Goal: Task Accomplishment & Management: Complete application form

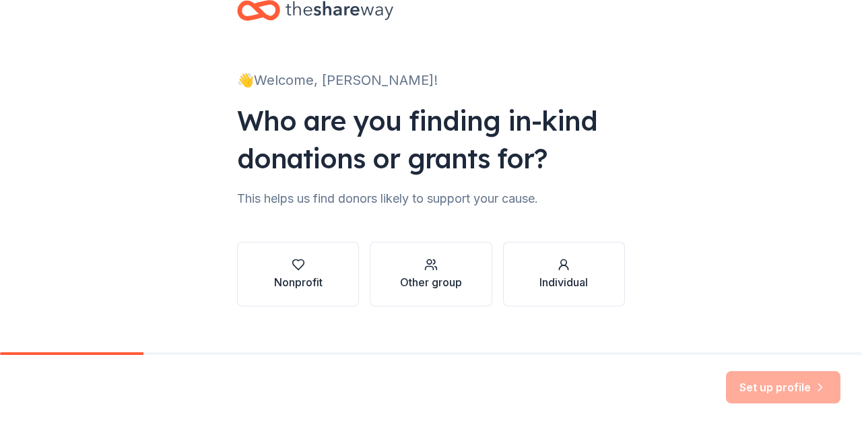
scroll to position [57, 0]
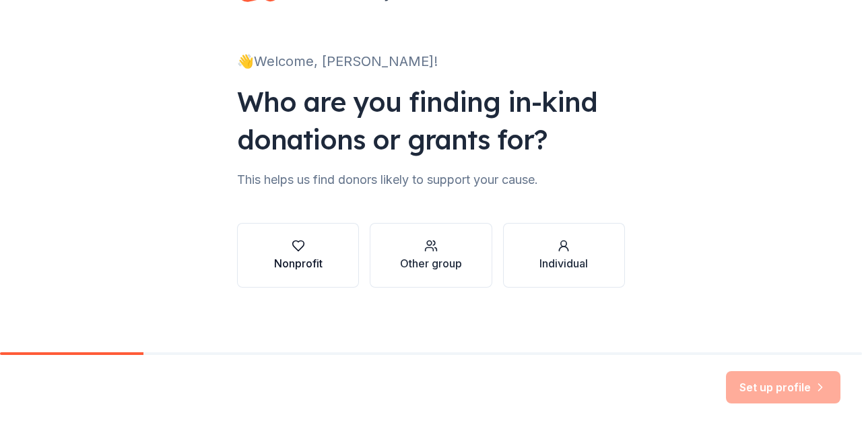
click at [294, 266] on div "Nonprofit" at bounding box center [298, 263] width 48 height 16
click at [294, 266] on div "Nonprofit Other group Individual" at bounding box center [431, 255] width 388 height 65
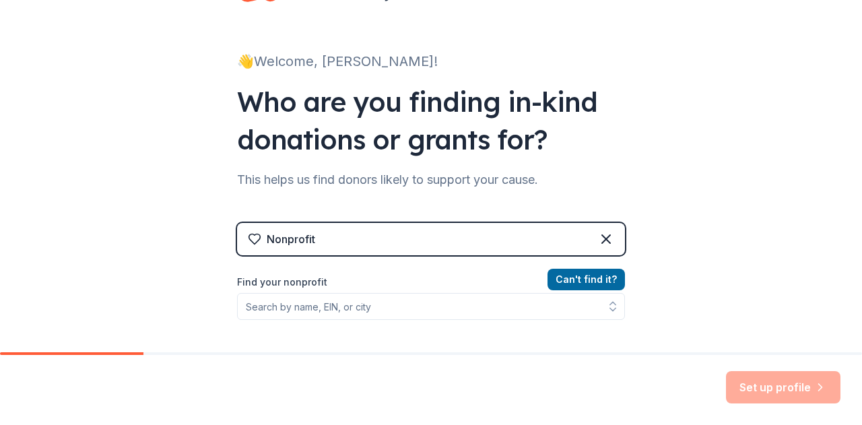
scroll to position [124, 0]
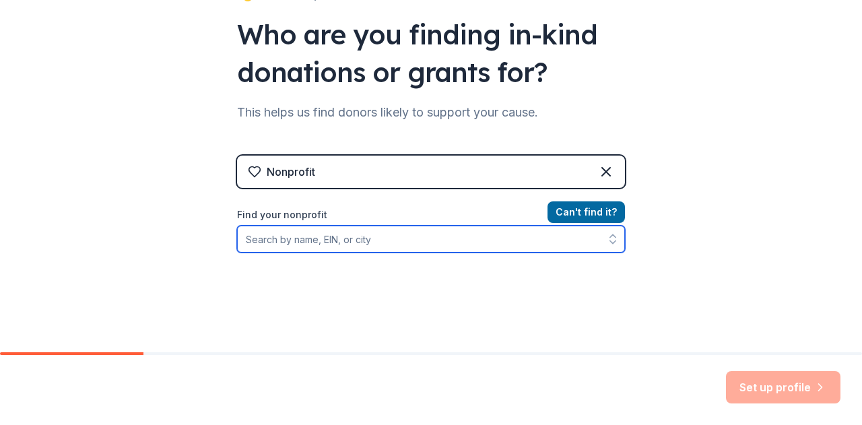
click at [395, 242] on input "Find your nonprofit" at bounding box center [431, 239] width 388 height 27
click at [284, 232] on input "Find your nonprofit" at bounding box center [431, 239] width 388 height 27
paste input "[US_EMPLOYER_IDENTIFICATION_NUMBER]"
type input "[US_EMPLOYER_IDENTIFICATION_NUMBER]"
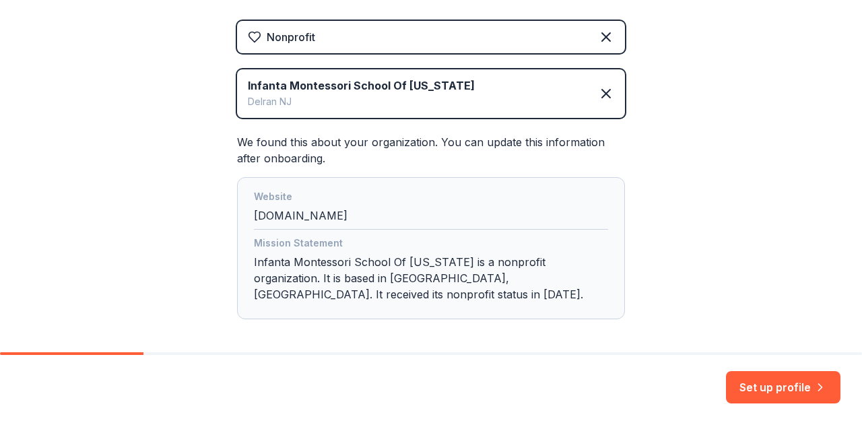
scroll to position [300, 0]
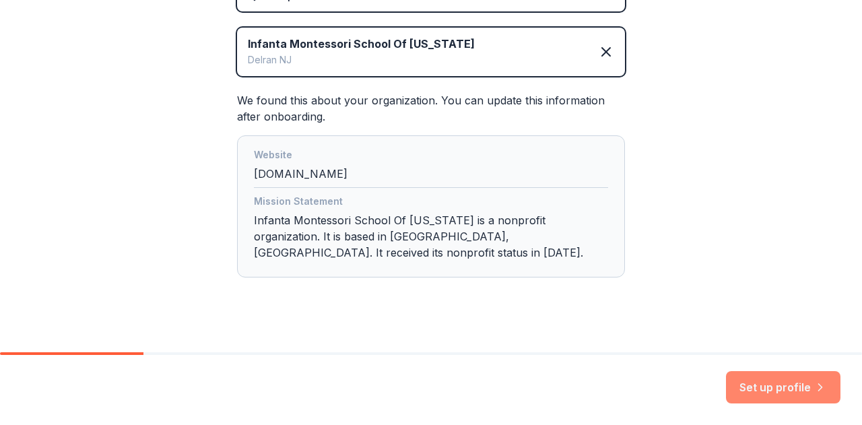
click at [763, 393] on button "Set up profile" at bounding box center [783, 387] width 115 height 32
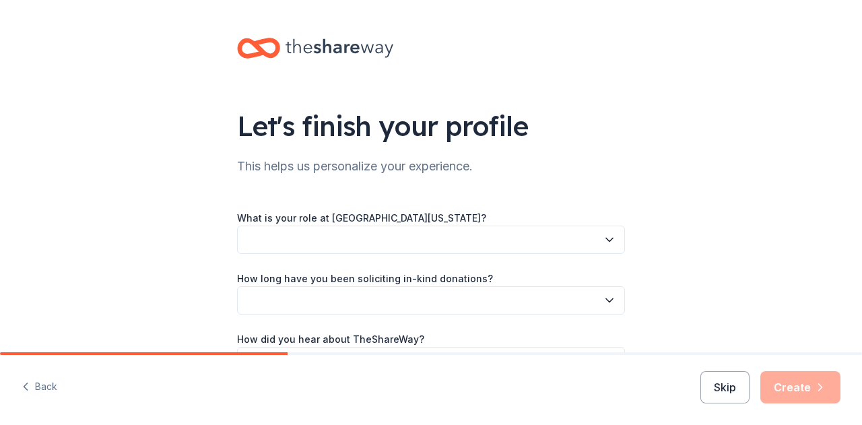
click at [542, 236] on button "button" at bounding box center [431, 240] width 388 height 28
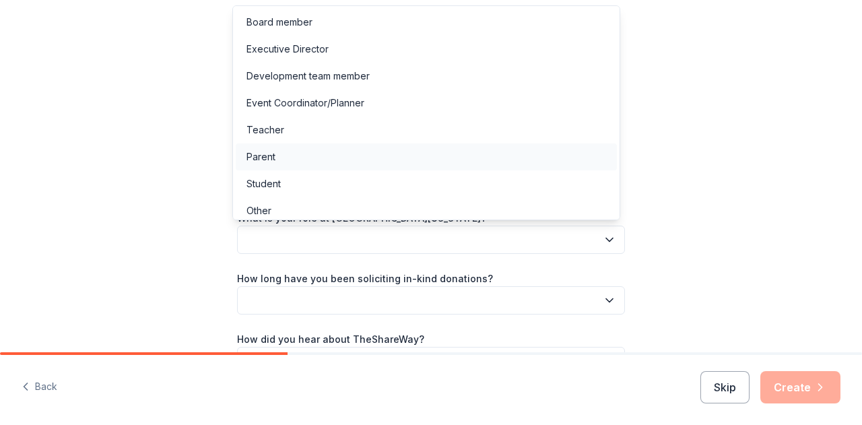
click at [386, 153] on div "Parent" at bounding box center [426, 156] width 381 height 27
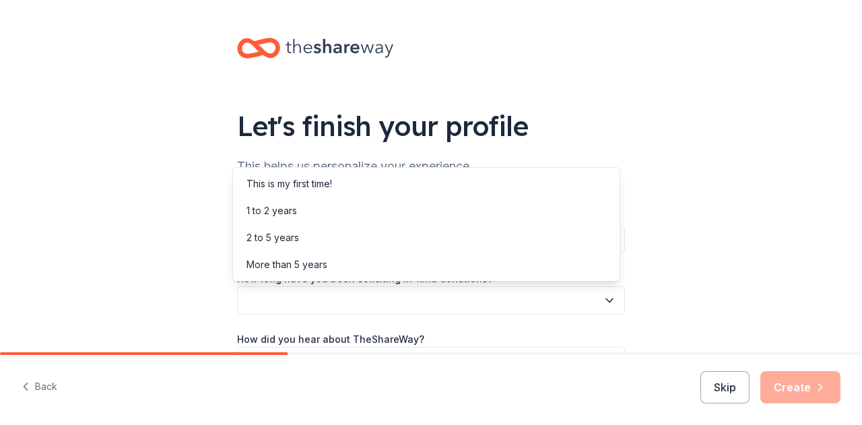
click at [455, 298] on button "button" at bounding box center [431, 300] width 388 height 28
click at [653, 206] on div "Let's finish your profile This helps us personalize your experience. What is yo…" at bounding box center [431, 220] width 862 height 440
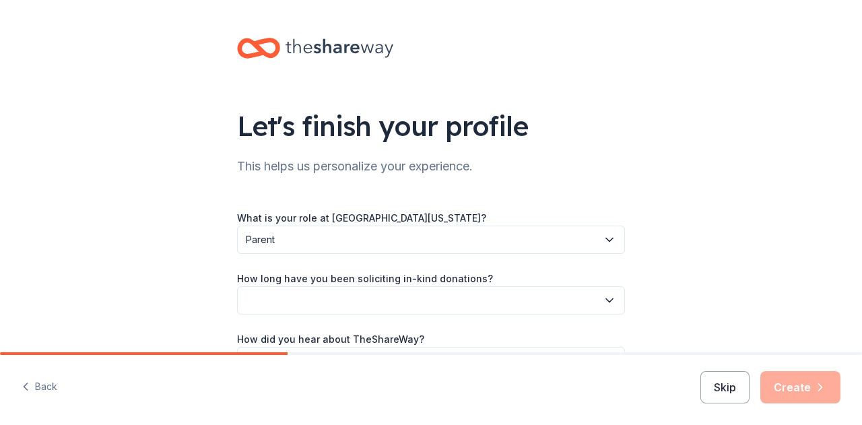
click at [653, 206] on div "Let's finish your profile This helps us personalize your experience. What is yo…" at bounding box center [431, 220] width 862 height 440
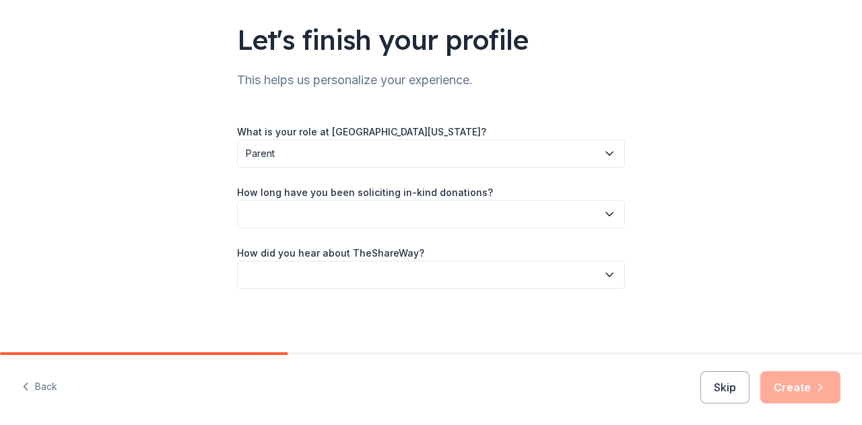
scroll to position [88, 0]
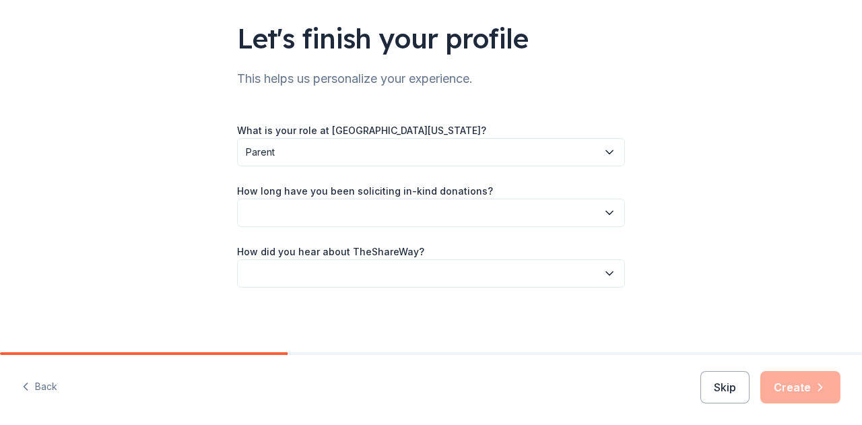
click at [573, 208] on button "button" at bounding box center [431, 213] width 388 height 28
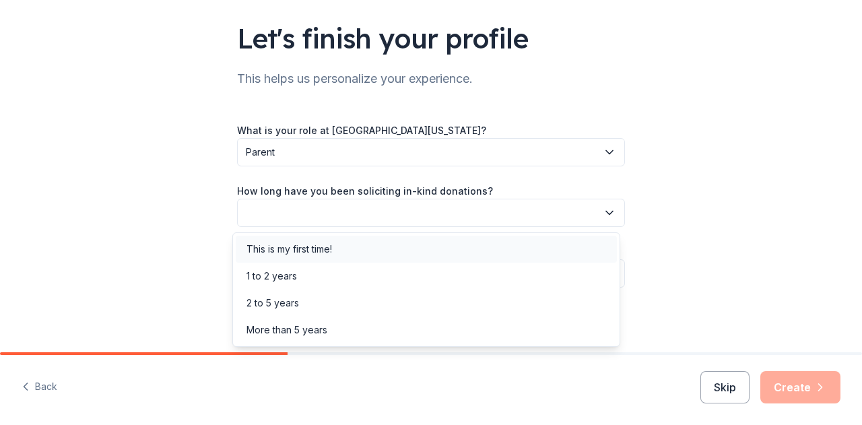
click at [493, 249] on div "This is my first time!" at bounding box center [426, 249] width 381 height 27
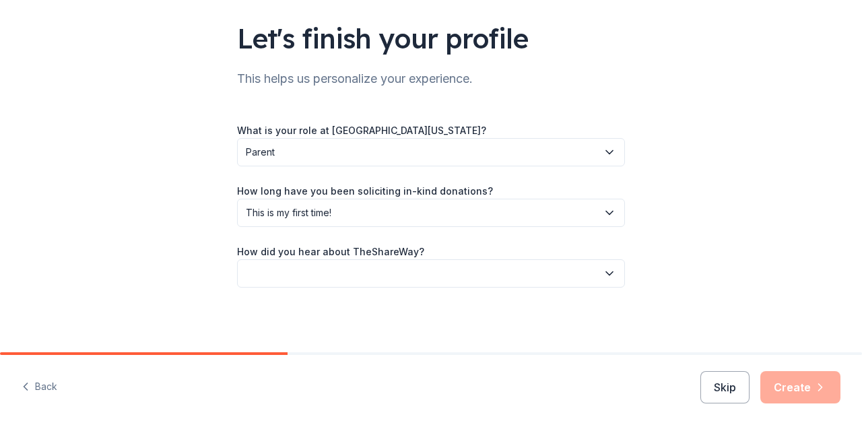
click at [539, 265] on button "button" at bounding box center [431, 273] width 388 height 28
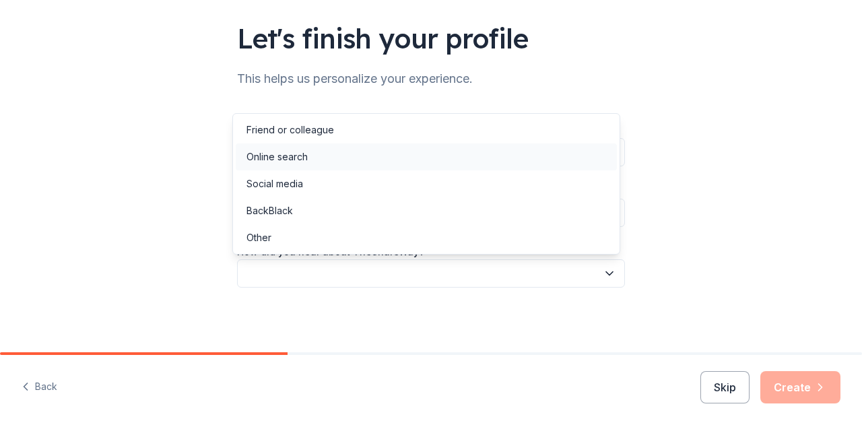
click at [345, 161] on div "Online search" at bounding box center [426, 156] width 381 height 27
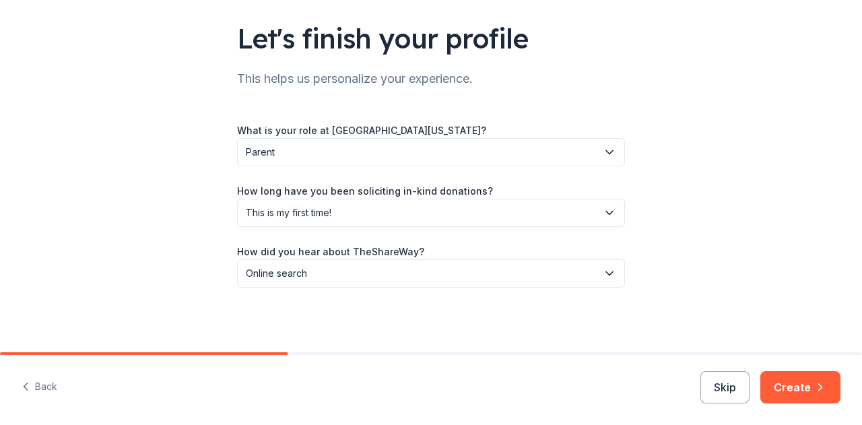
click at [806, 389] on button "Create" at bounding box center [800, 387] width 80 height 32
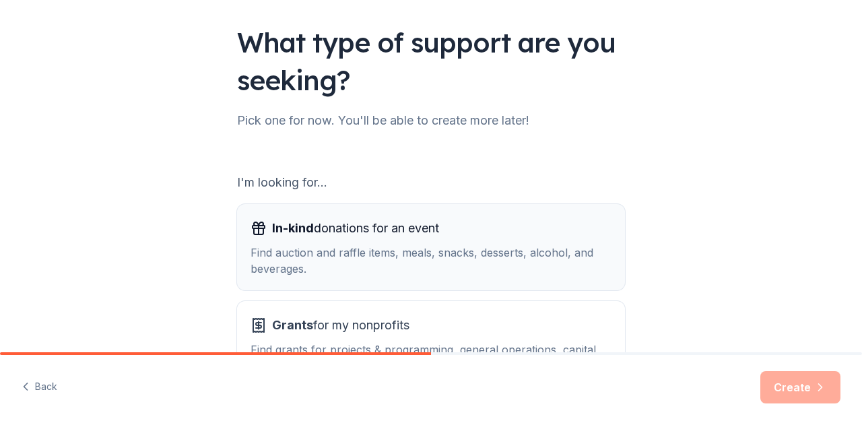
scroll to position [191, 0]
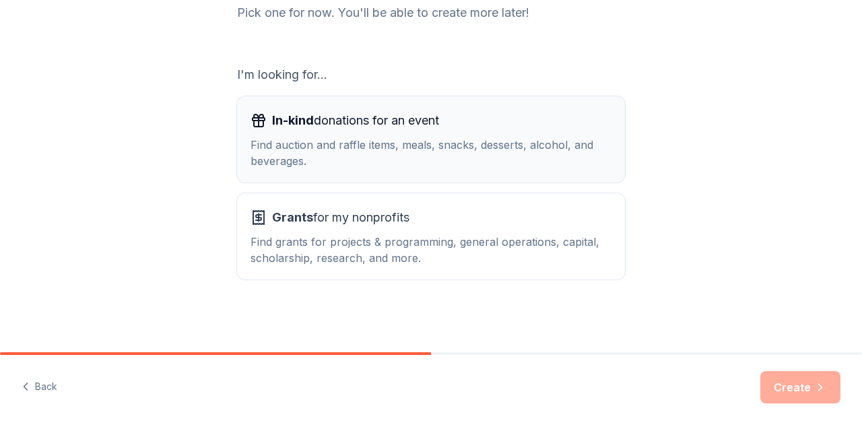
click at [558, 156] on div "Find auction and raffle items, meals, snacks, desserts, alcohol, and beverages." at bounding box center [431, 153] width 361 height 32
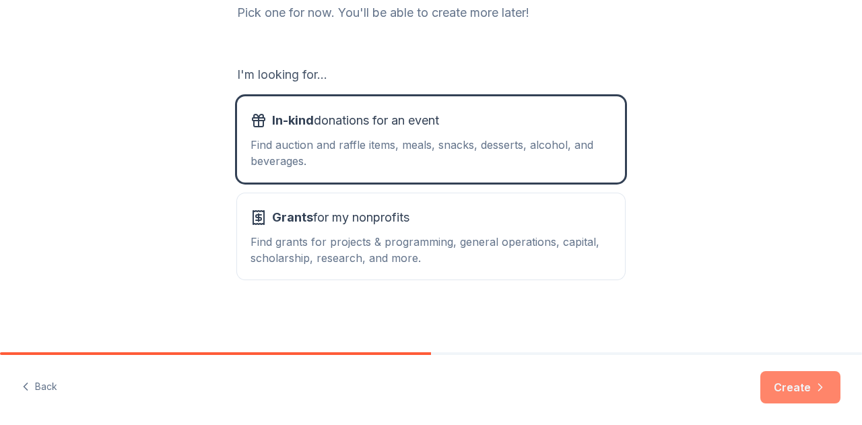
click at [800, 391] on button "Create" at bounding box center [800, 387] width 80 height 32
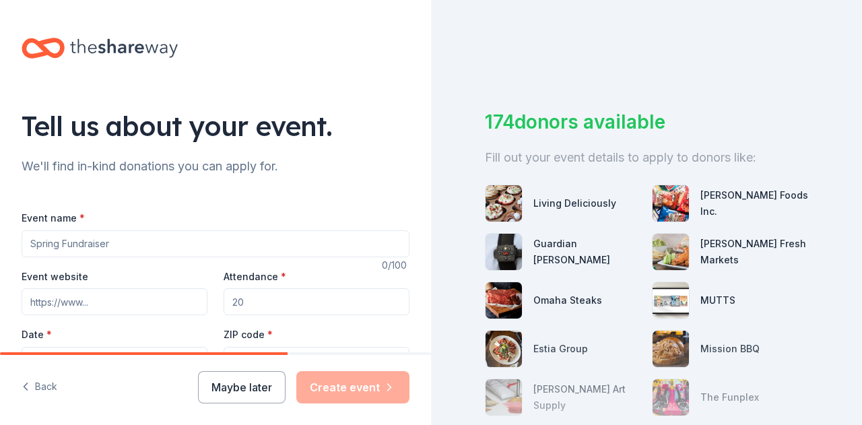
click at [269, 244] on input "Event name *" at bounding box center [216, 243] width 388 height 27
type input "60th Year Anniversary Gala & Casino Night"
paste input "https://www.zeffy.com/en-US/ticketing/60th-year-anniversary-gala-and-casino-nig…"
type input "https://www.zeffy.com/en-US/ticketing/60th-year-anniversary-gala-and-casino-nig…"
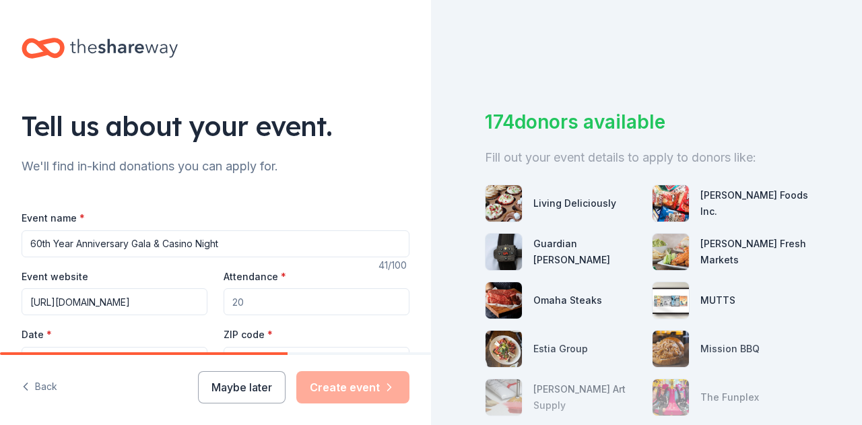
click at [253, 305] on input "Attendance *" at bounding box center [317, 301] width 186 height 27
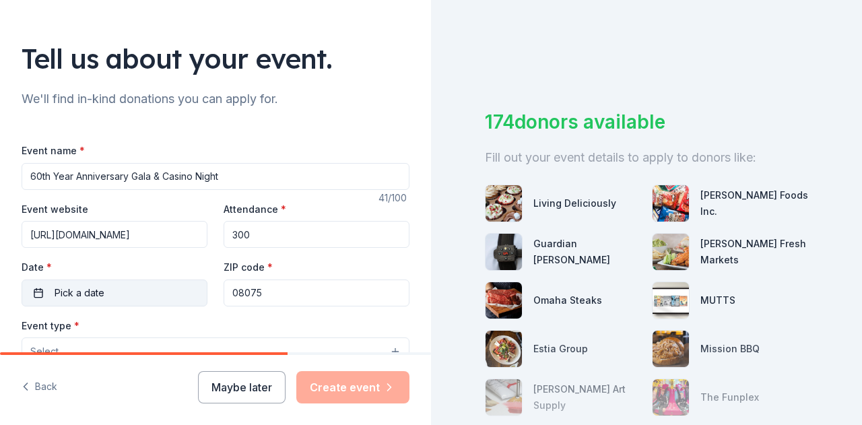
type input "300"
click at [144, 294] on button "Pick a date" at bounding box center [115, 293] width 186 height 27
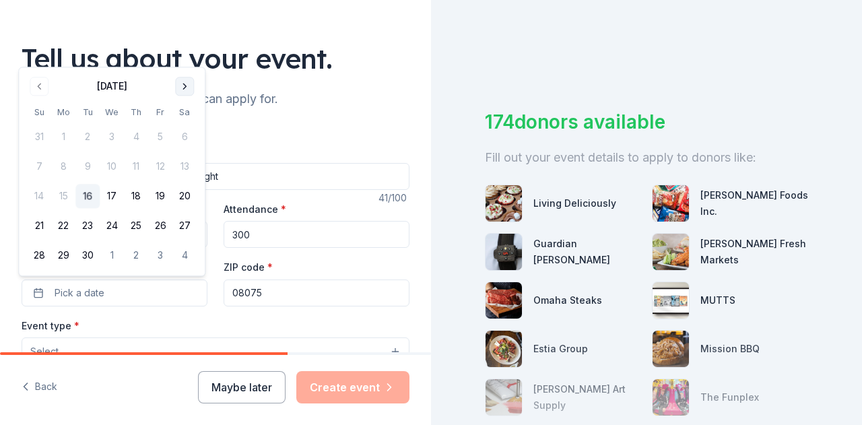
click at [187, 92] on button "Go to next month" at bounding box center [184, 86] width 19 height 19
click at [163, 166] on button "10" at bounding box center [160, 167] width 24 height 24
click at [157, 158] on button "10" at bounding box center [160, 167] width 24 height 24
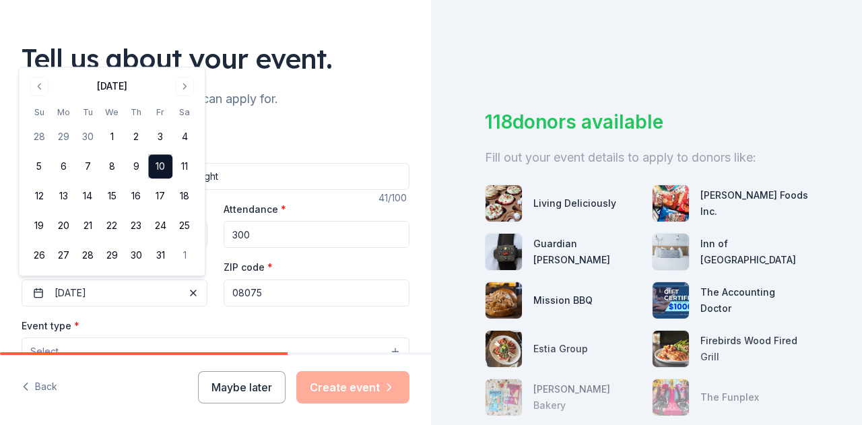
click at [298, 298] on input "08075" at bounding box center [317, 293] width 186 height 27
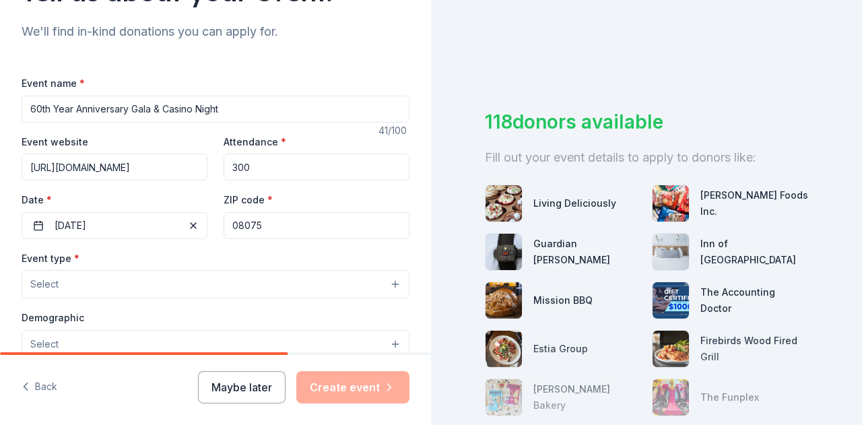
scroll to position [202, 0]
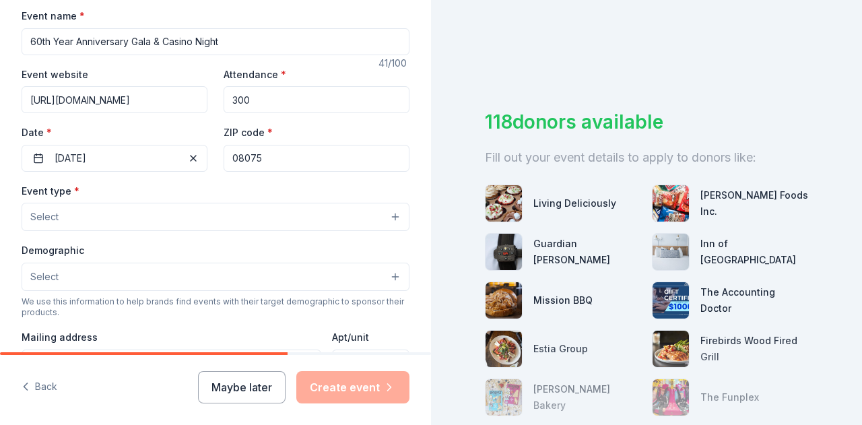
click at [265, 212] on button "Select" at bounding box center [216, 217] width 388 height 28
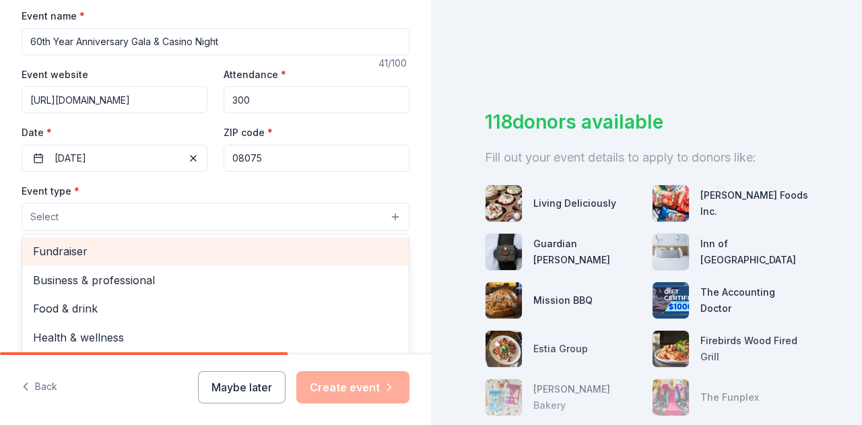
click at [250, 254] on span "Fundraiser" at bounding box center [215, 251] width 365 height 18
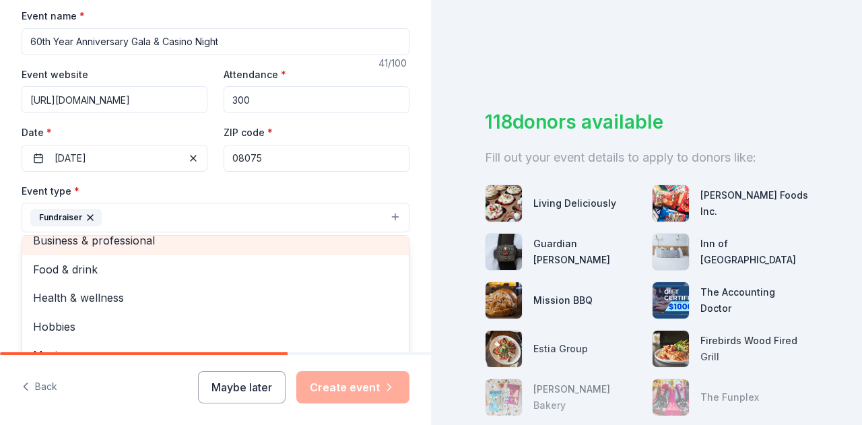
scroll to position [16, 0]
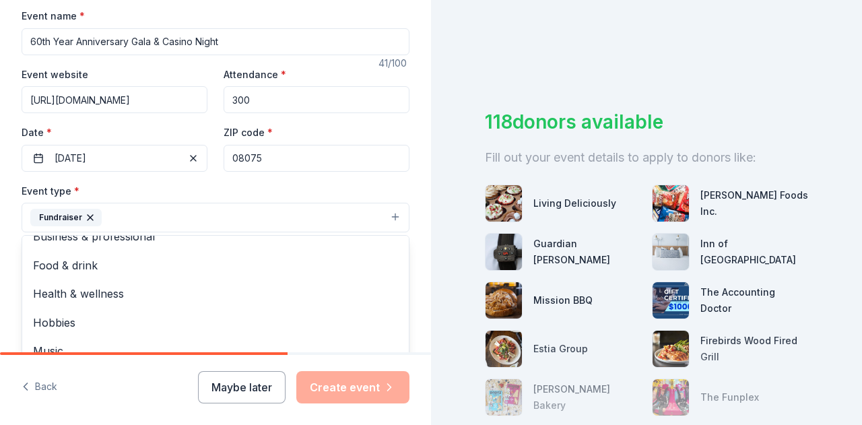
click at [7, 265] on div "Tell us about your event. We'll find in-kind donations you can apply for. Event…" at bounding box center [215, 247] width 431 height 898
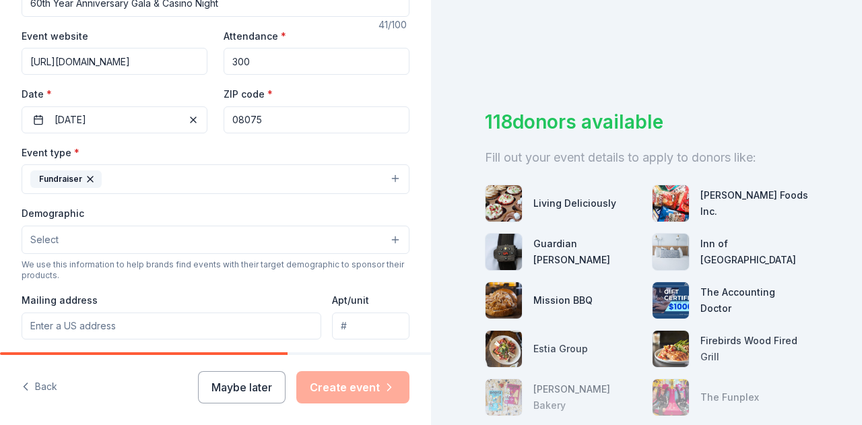
scroll to position [269, 0]
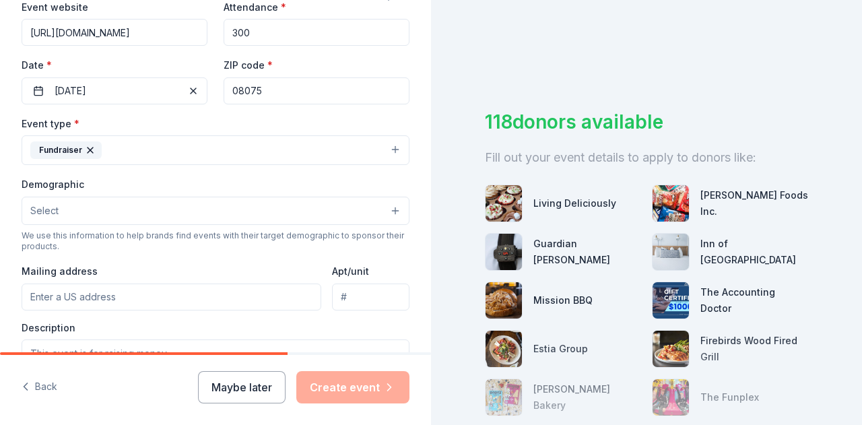
click at [106, 212] on button "Select" at bounding box center [216, 211] width 388 height 28
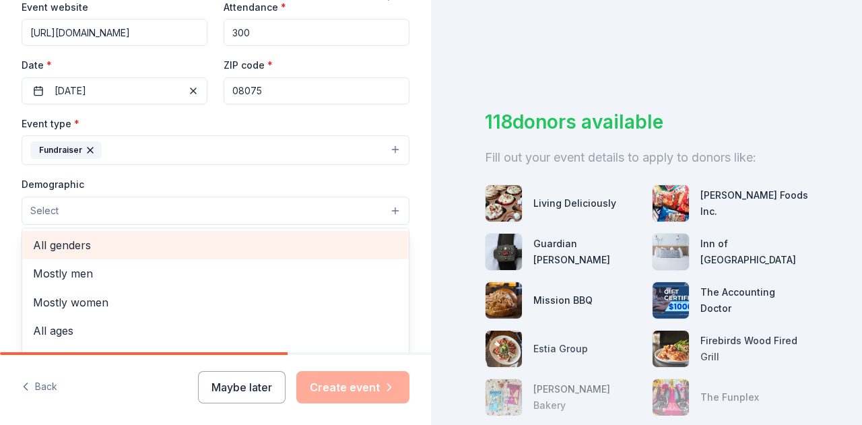
click at [123, 249] on span "All genders" at bounding box center [215, 245] width 365 height 18
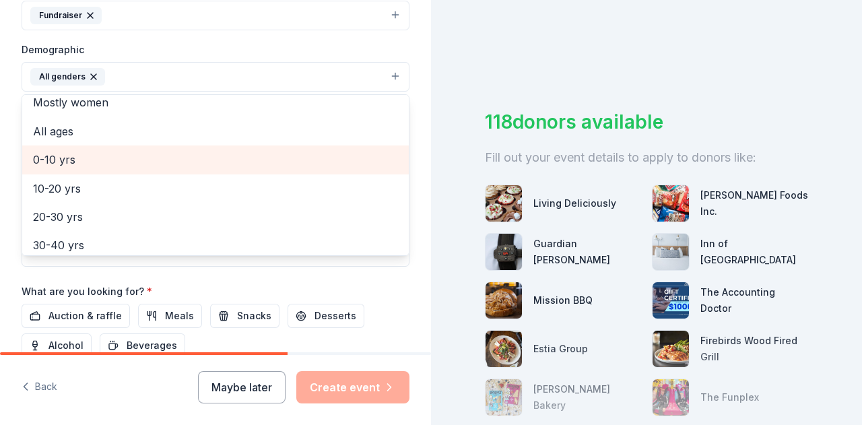
scroll to position [67, 0]
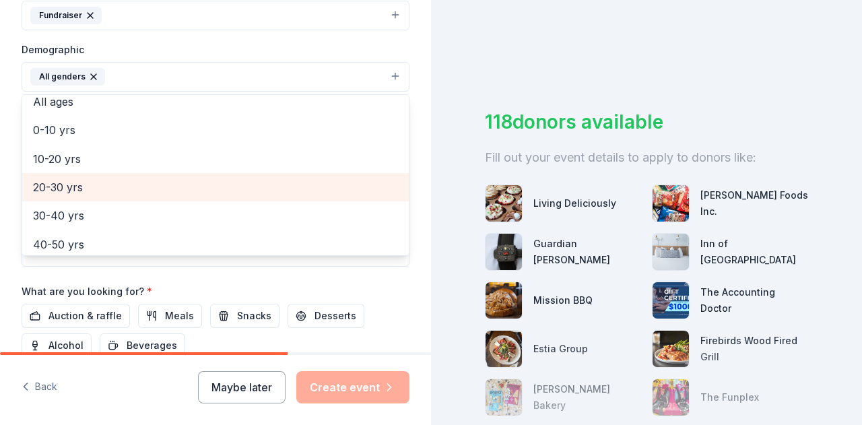
click at [213, 187] on span "20-30 yrs" at bounding box center [215, 188] width 365 height 18
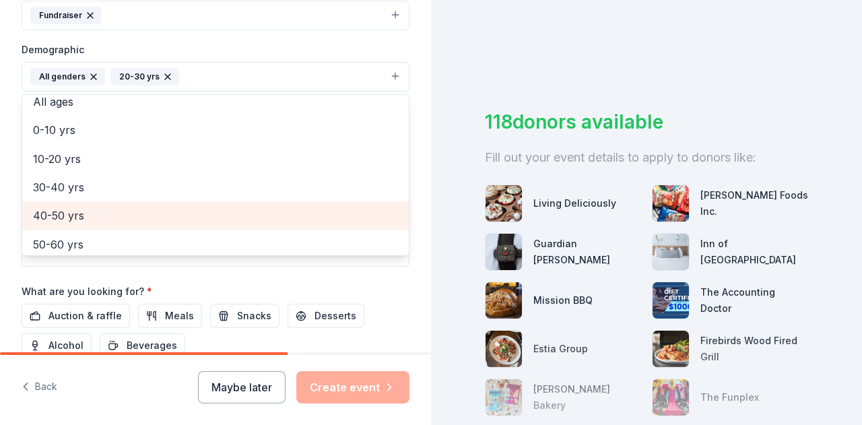
click at [205, 210] on span "40-50 yrs" at bounding box center [215, 216] width 365 height 18
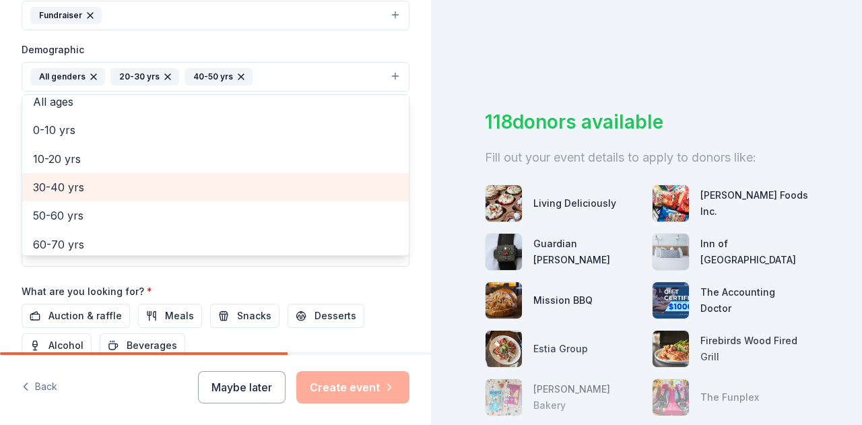
click at [207, 183] on span "30-40 yrs" at bounding box center [215, 188] width 365 height 18
click at [209, 184] on span "50-60 yrs" at bounding box center [215, 188] width 365 height 18
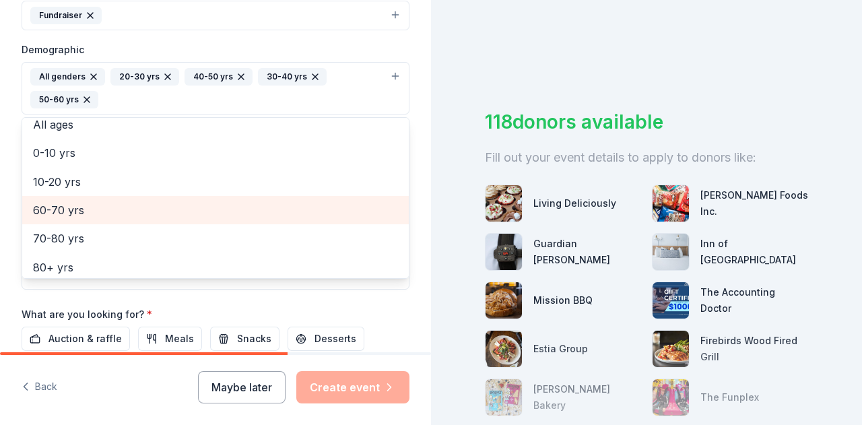
click at [197, 212] on span "60-70 yrs" at bounding box center [215, 210] width 365 height 18
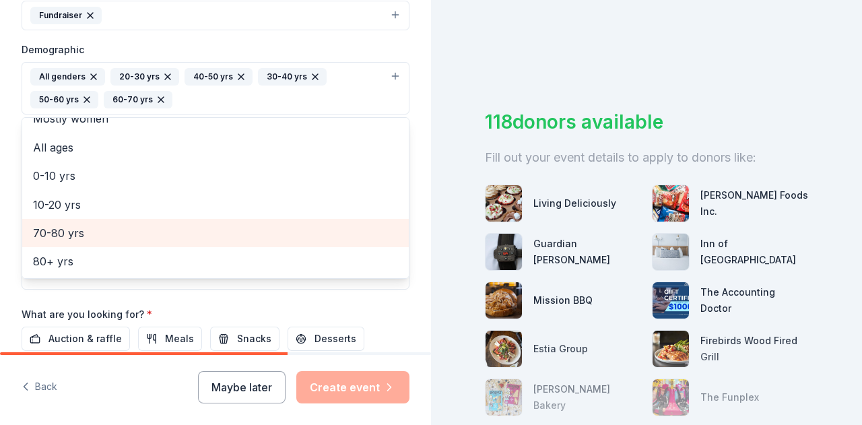
click at [194, 227] on span "70-80 yrs" at bounding box center [215, 233] width 365 height 18
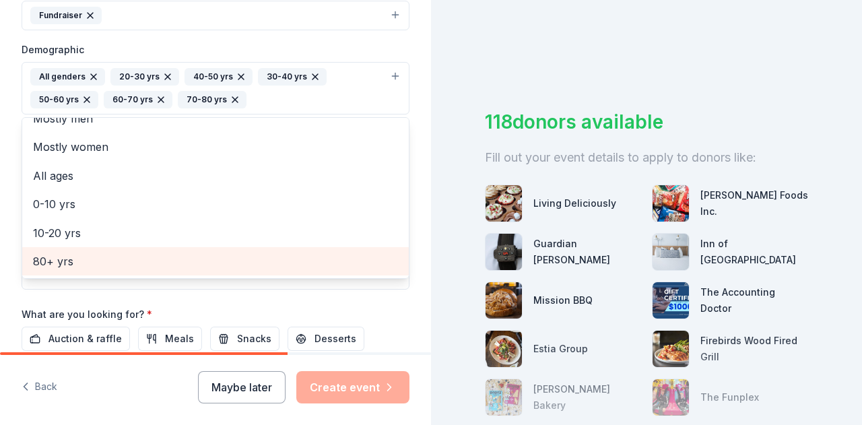
click at [195, 257] on span "80+ yrs" at bounding box center [215, 262] width 365 height 18
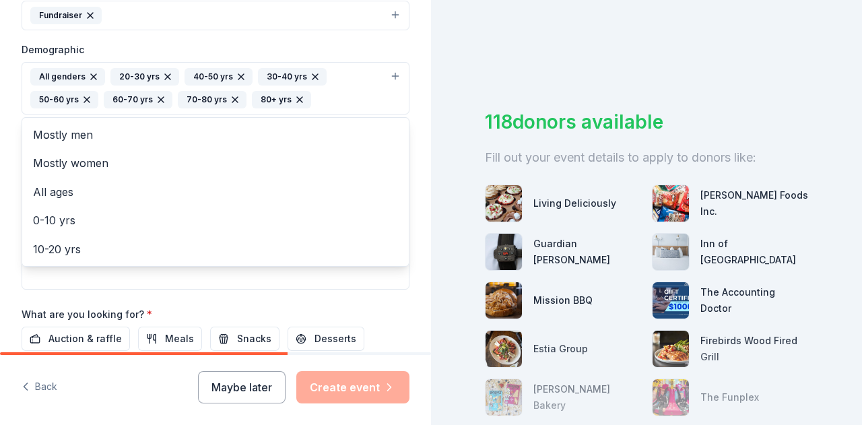
click at [4, 131] on div "Tell us about your event. We'll find in-kind donations you can apply for. Event…" at bounding box center [215, 57] width 431 height 922
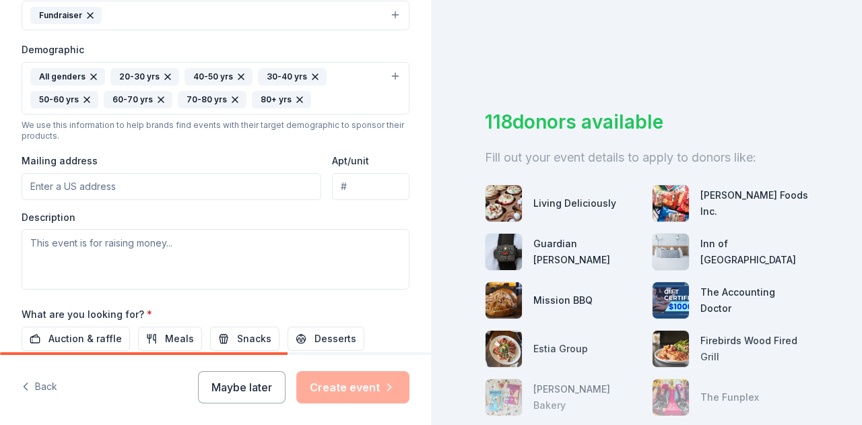
click at [61, 184] on input "Mailing address" at bounding box center [172, 186] width 300 height 27
type input "35 Conrow Road, Delran, NJ, 08075"
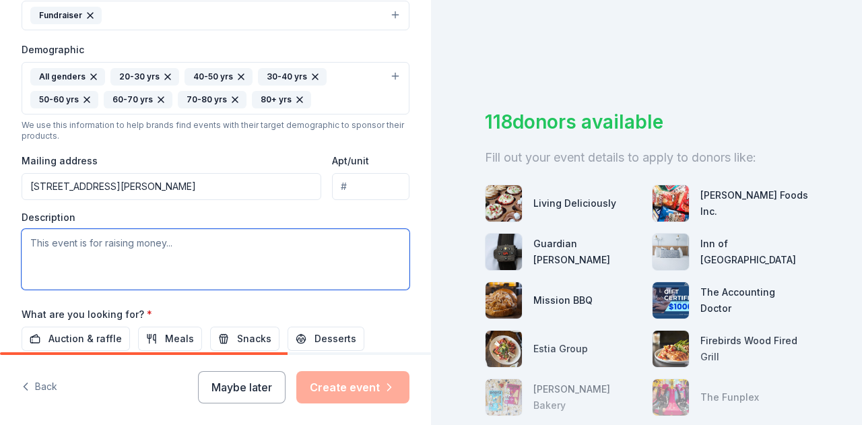
click at [89, 251] on textarea at bounding box center [216, 259] width 388 height 61
paste textarea "This event supports our campaign to build a permanent campus for the Montessori…"
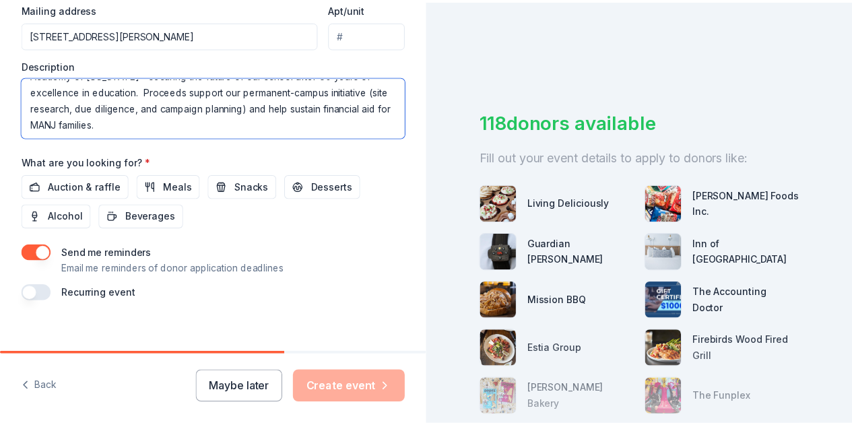
scroll to position [565, 0]
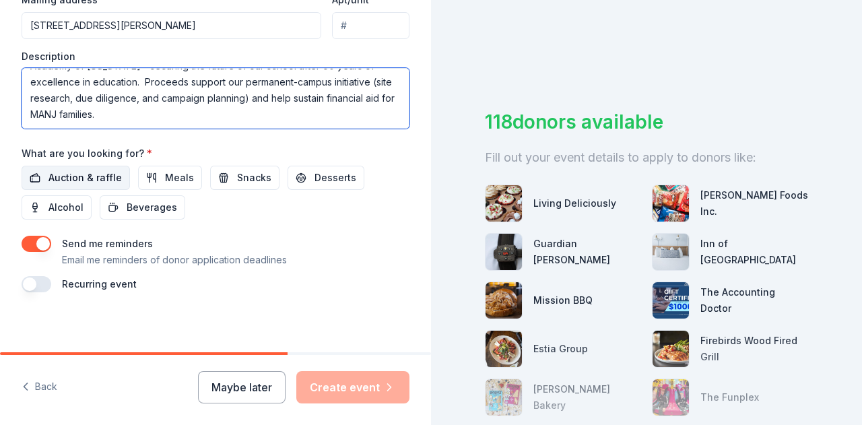
type textarea "This event supports our campaign to build a permanent campus for the Montessori…"
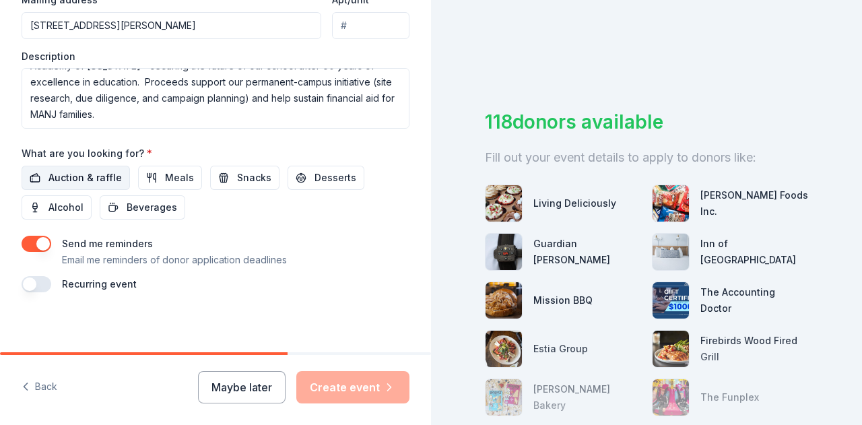
click at [61, 174] on span "Auction & raffle" at bounding box center [84, 178] width 73 height 16
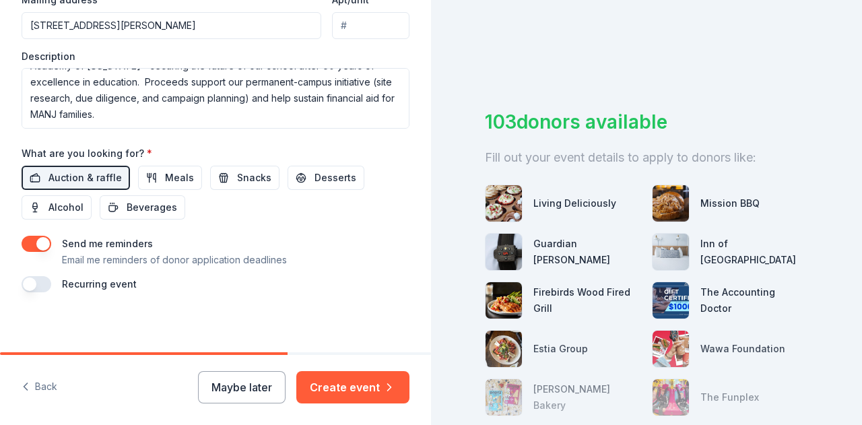
click at [36, 241] on button "button" at bounding box center [37, 244] width 30 height 16
click at [366, 388] on button "Create event" at bounding box center [352, 387] width 113 height 32
click at [366, 388] on div "Maybe later Create event" at bounding box center [304, 387] width 212 height 32
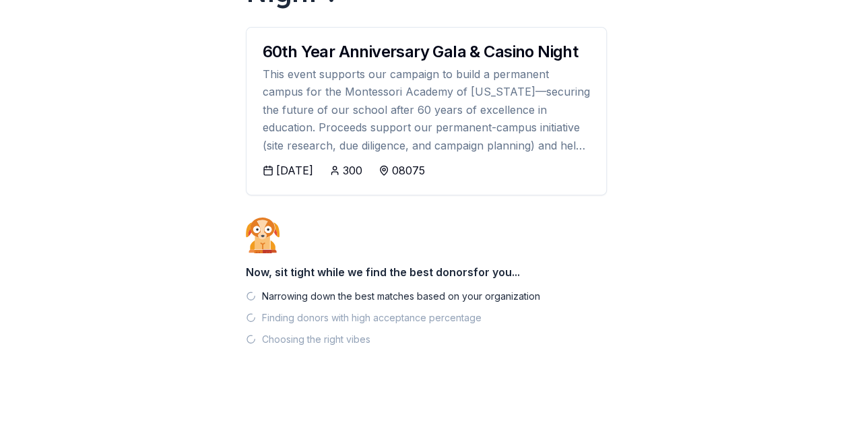
scroll to position [199, 0]
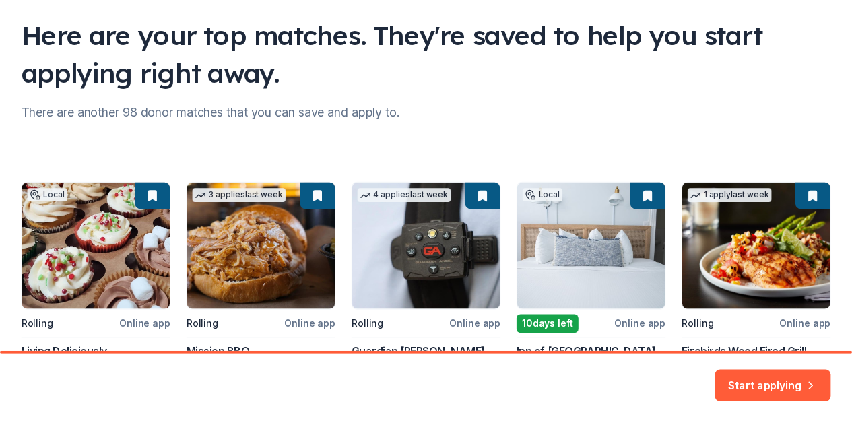
scroll to position [214, 0]
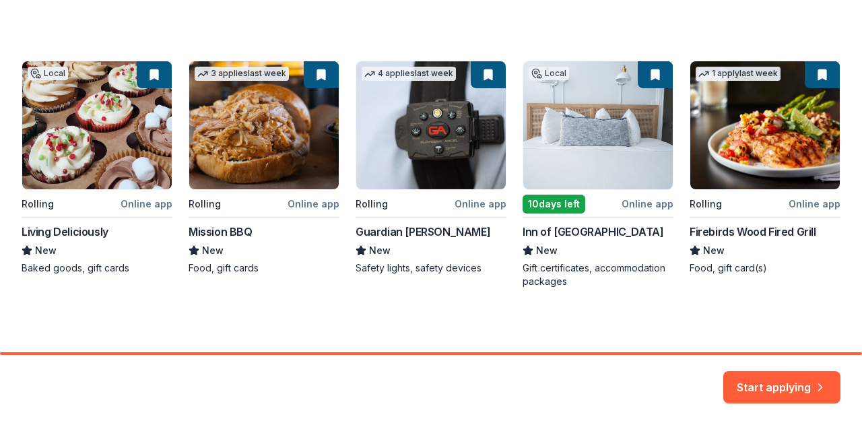
click at [778, 383] on button "Start applying" at bounding box center [781, 384] width 117 height 32
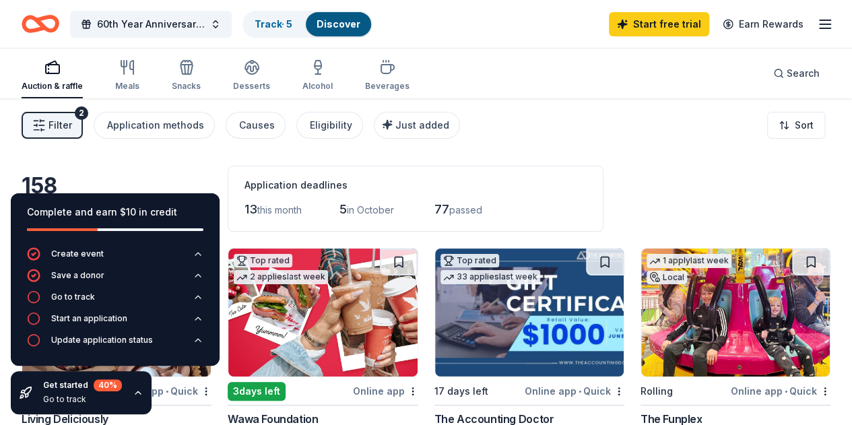
click at [552, 136] on div "Filter 2 Application methods Causes Eligibility Just added Sort" at bounding box center [426, 125] width 852 height 54
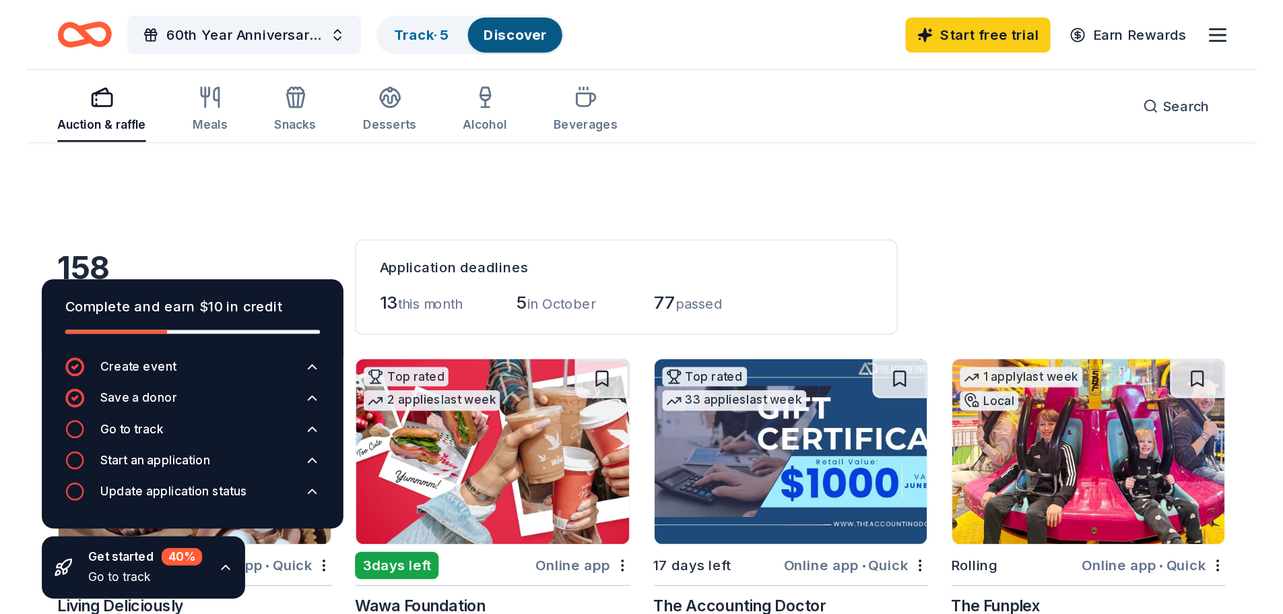
scroll to position [67, 0]
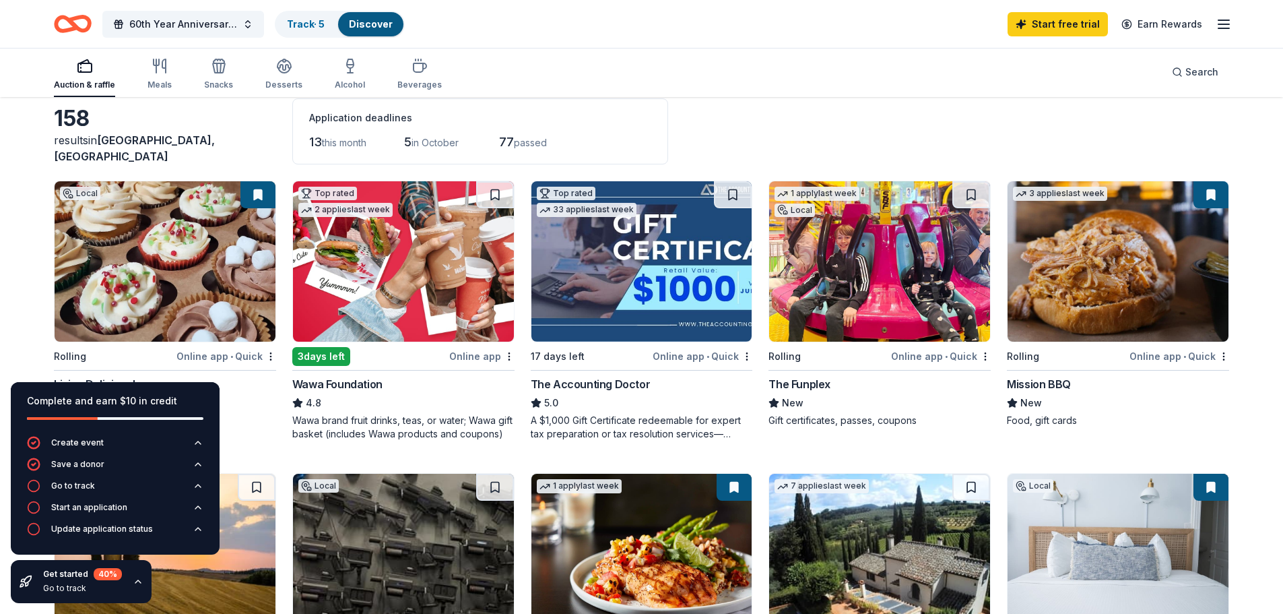
click at [139, 424] on icon "button" at bounding box center [138, 581] width 11 height 11
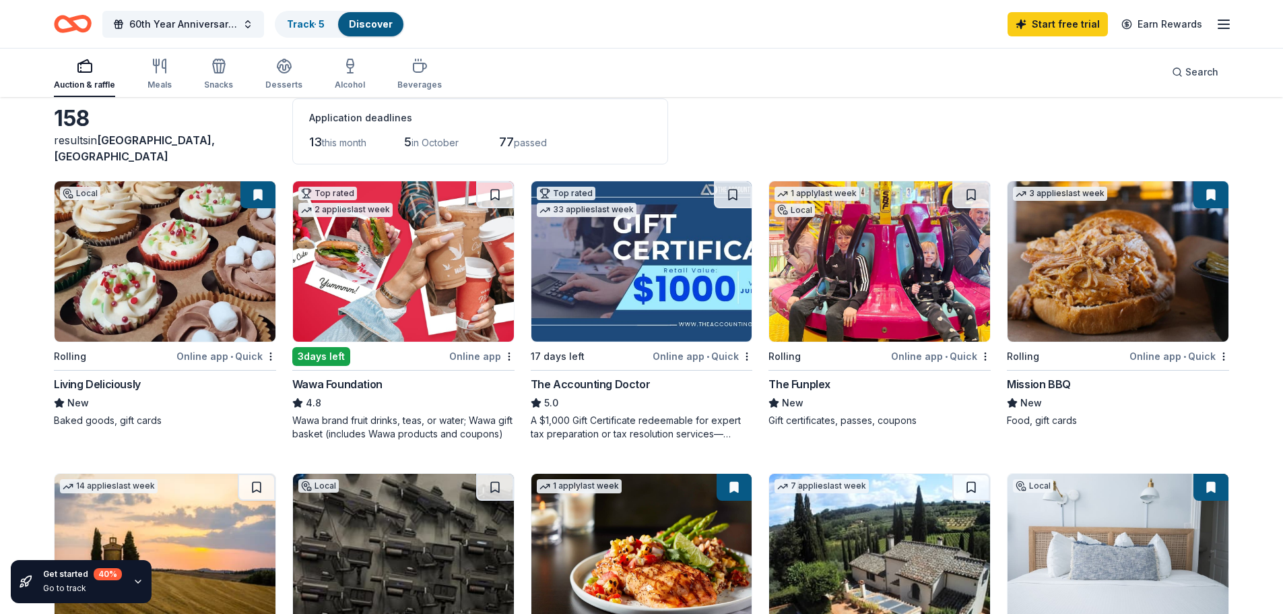
click at [477, 357] on div "Online app" at bounding box center [481, 356] width 65 height 17
click at [862, 355] on div "Online app • Quick" at bounding box center [941, 356] width 100 height 17
click at [862, 355] on div "Online app • Quick" at bounding box center [1180, 356] width 100 height 17
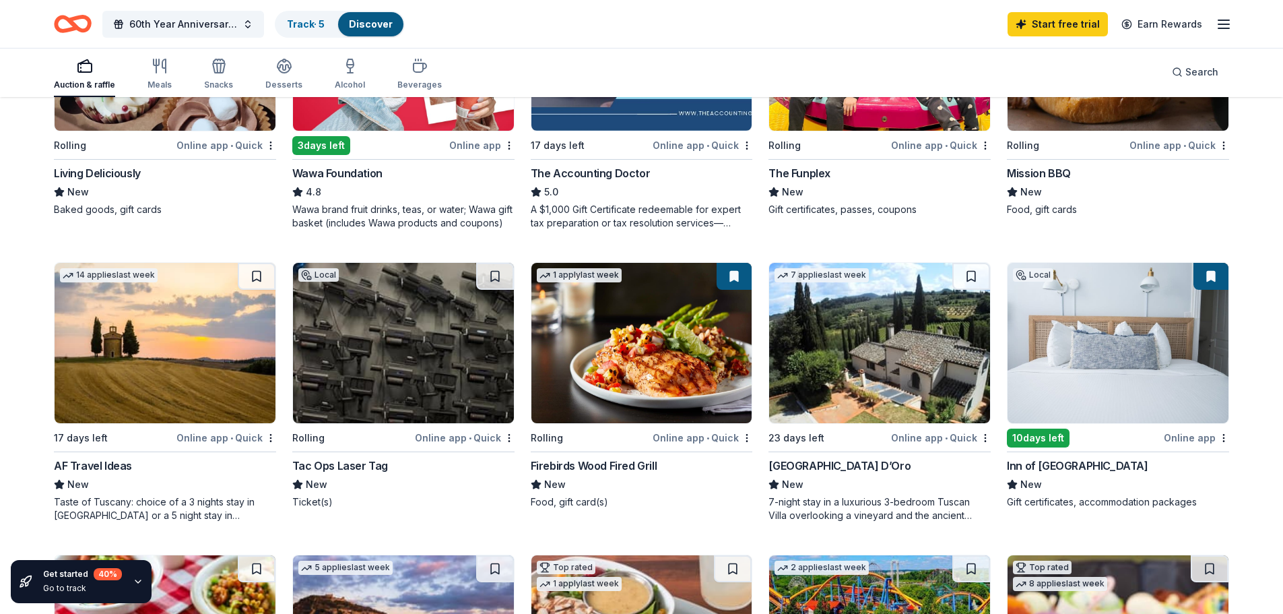
scroll to position [404, 0]
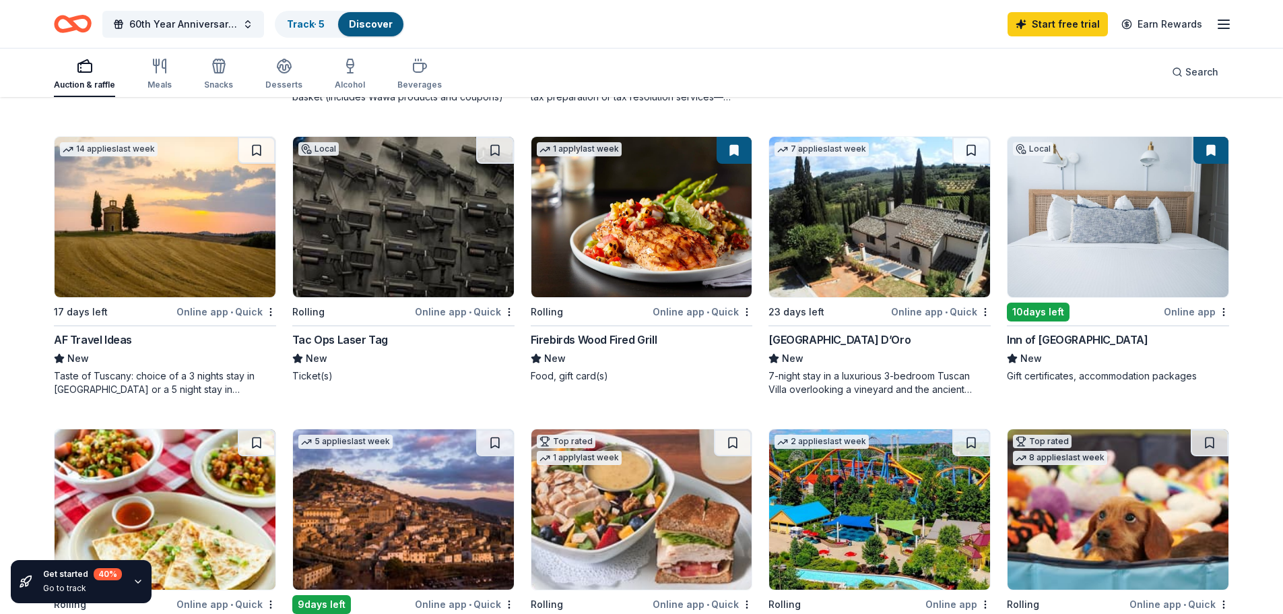
click at [862, 313] on div "Online app" at bounding box center [1196, 311] width 65 height 17
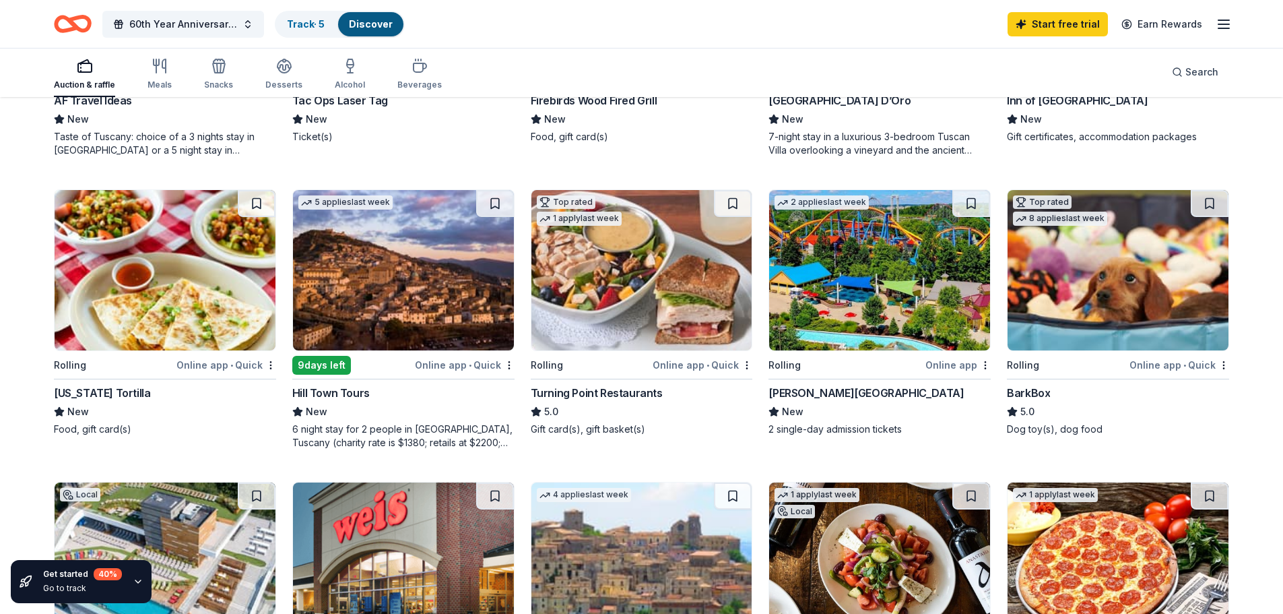
scroll to position [674, 0]
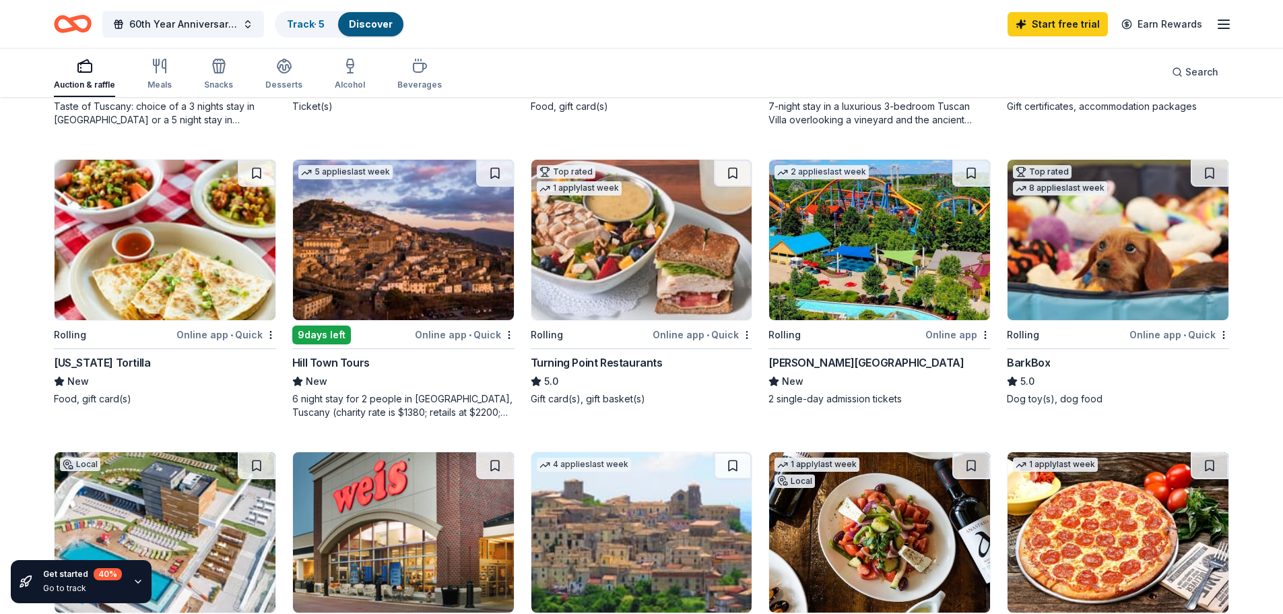
click at [862, 335] on div "Online app" at bounding box center [958, 334] width 65 height 17
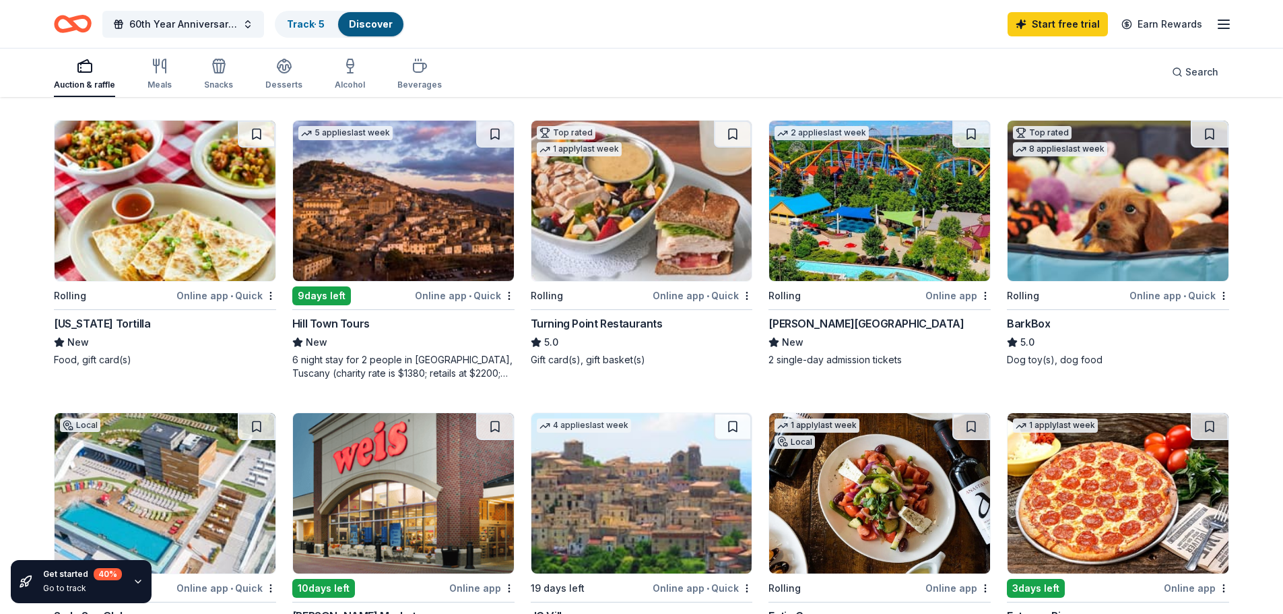
scroll to position [606, 0]
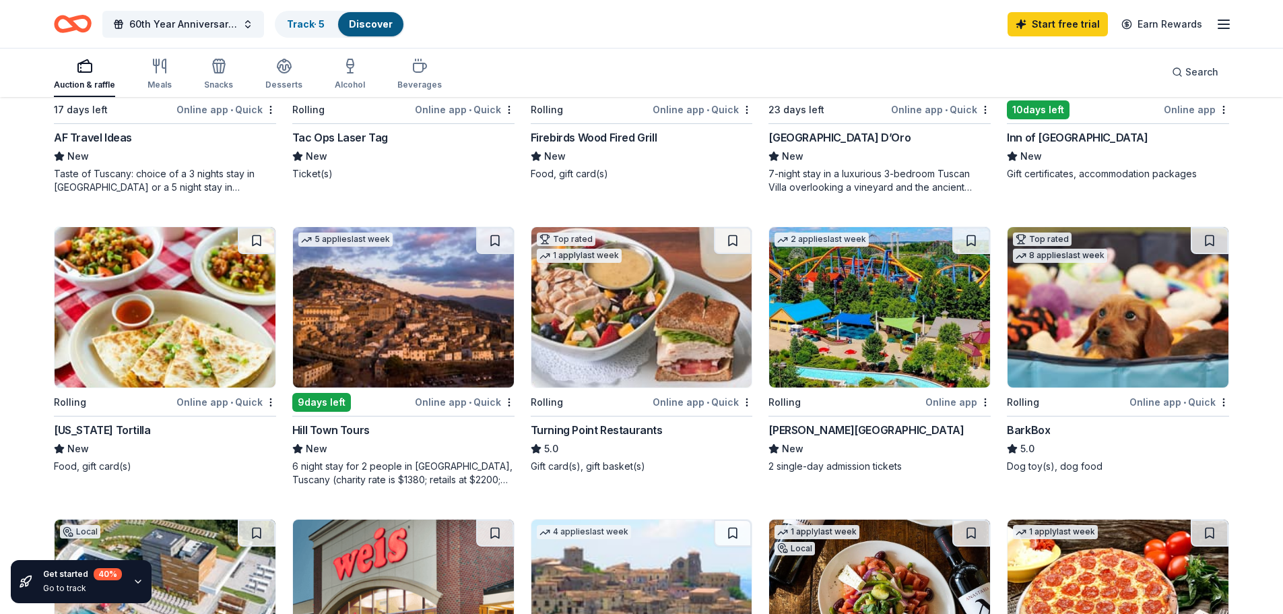
click at [862, 398] on div "Online app • Quick" at bounding box center [1180, 401] width 100 height 17
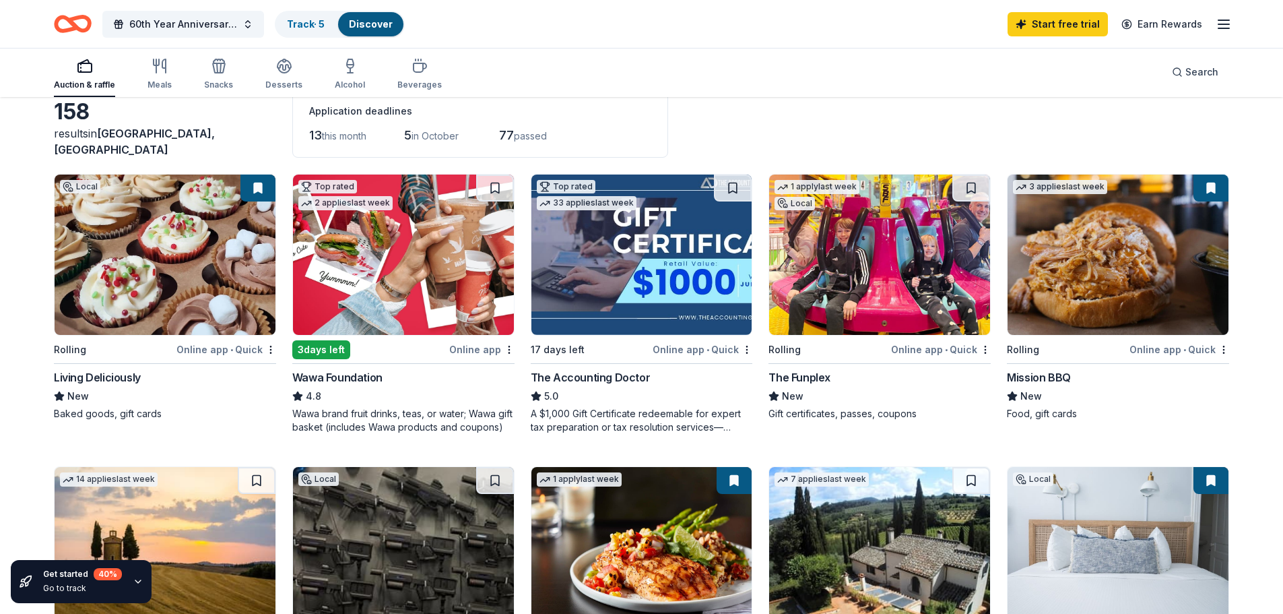
scroll to position [0, 0]
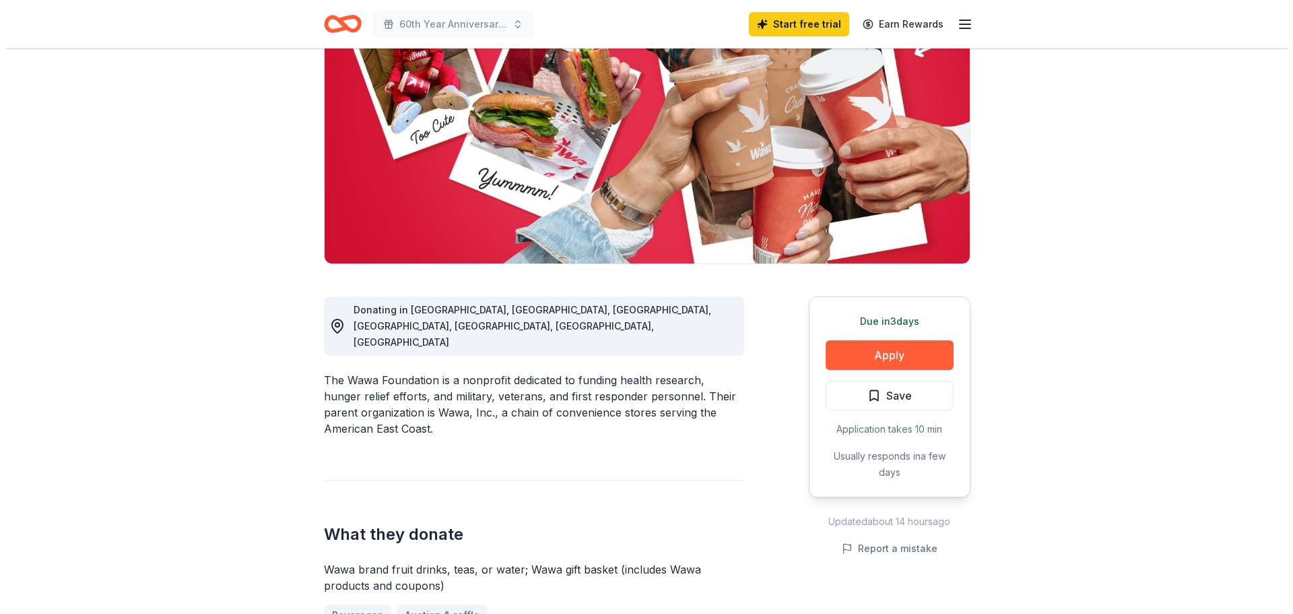
scroll to position [135, 0]
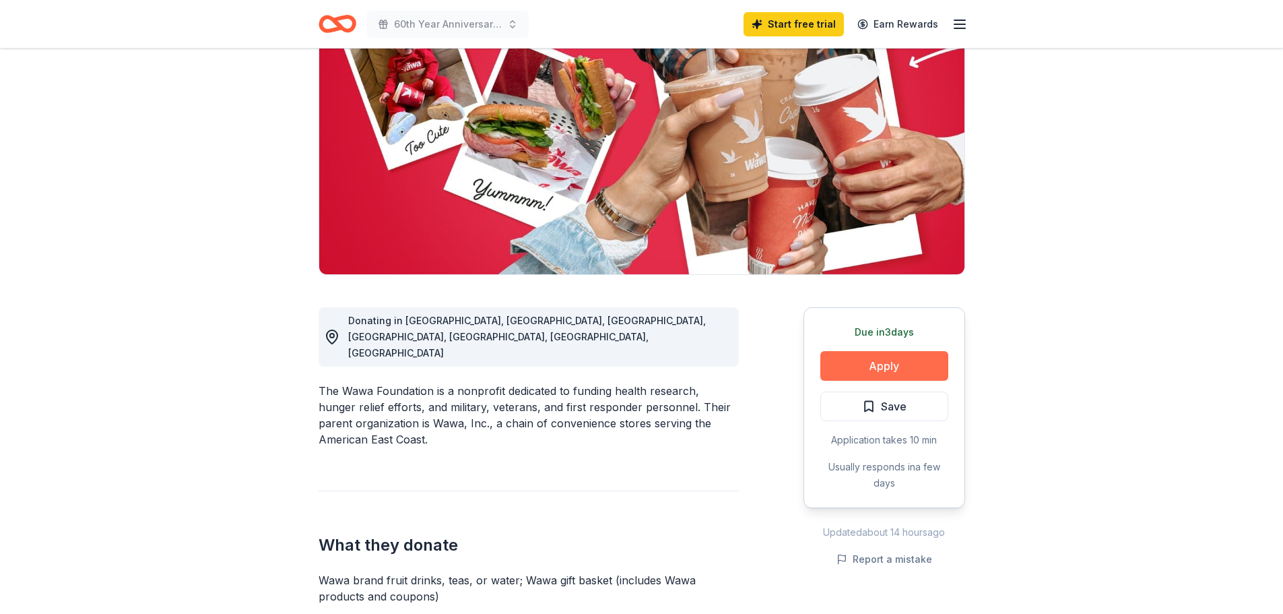
click at [877, 365] on button "Apply" at bounding box center [884, 366] width 128 height 30
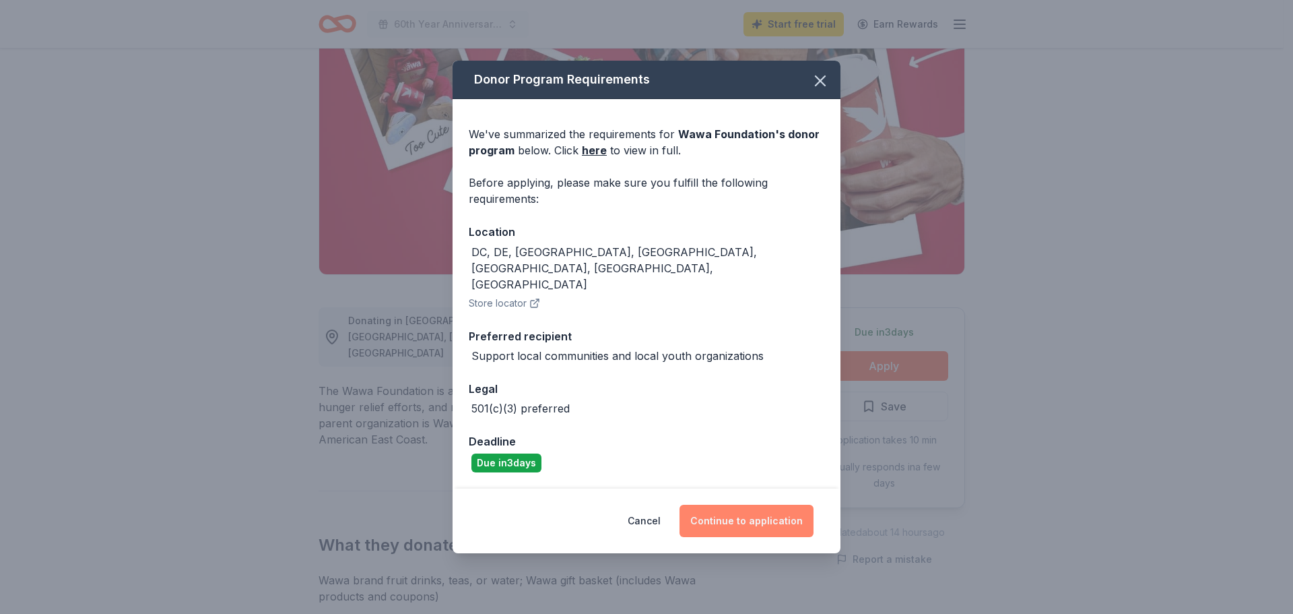
click at [756, 505] on button "Continue to application" at bounding box center [747, 521] width 134 height 32
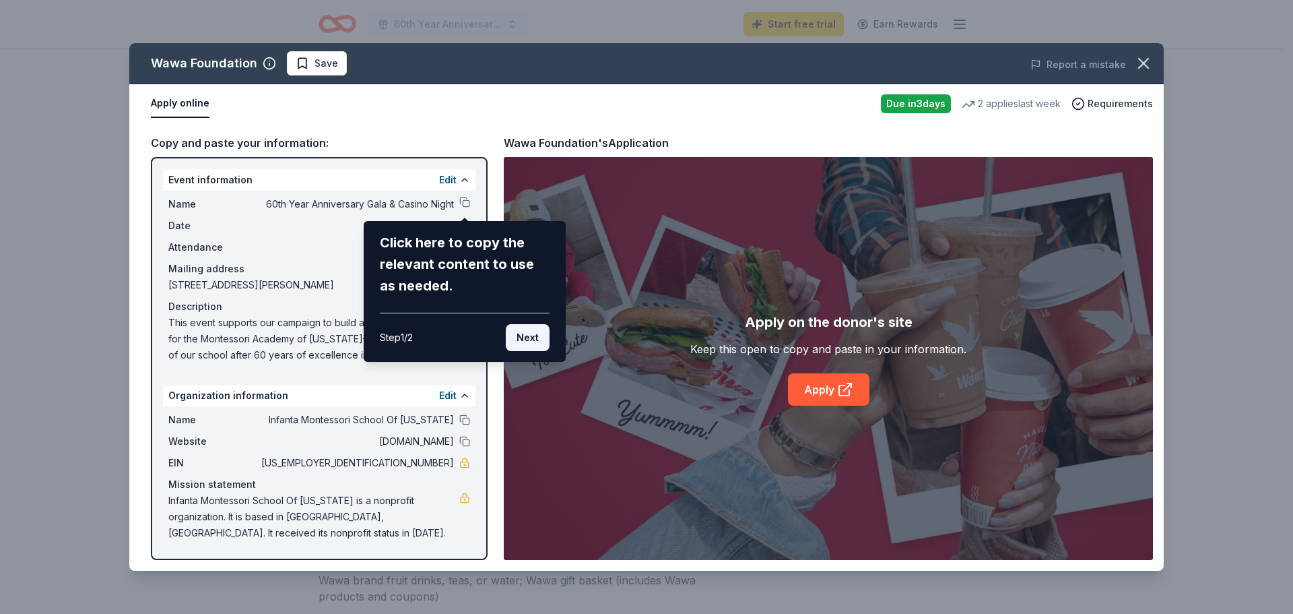
click at [526, 335] on button "Next" at bounding box center [528, 337] width 44 height 27
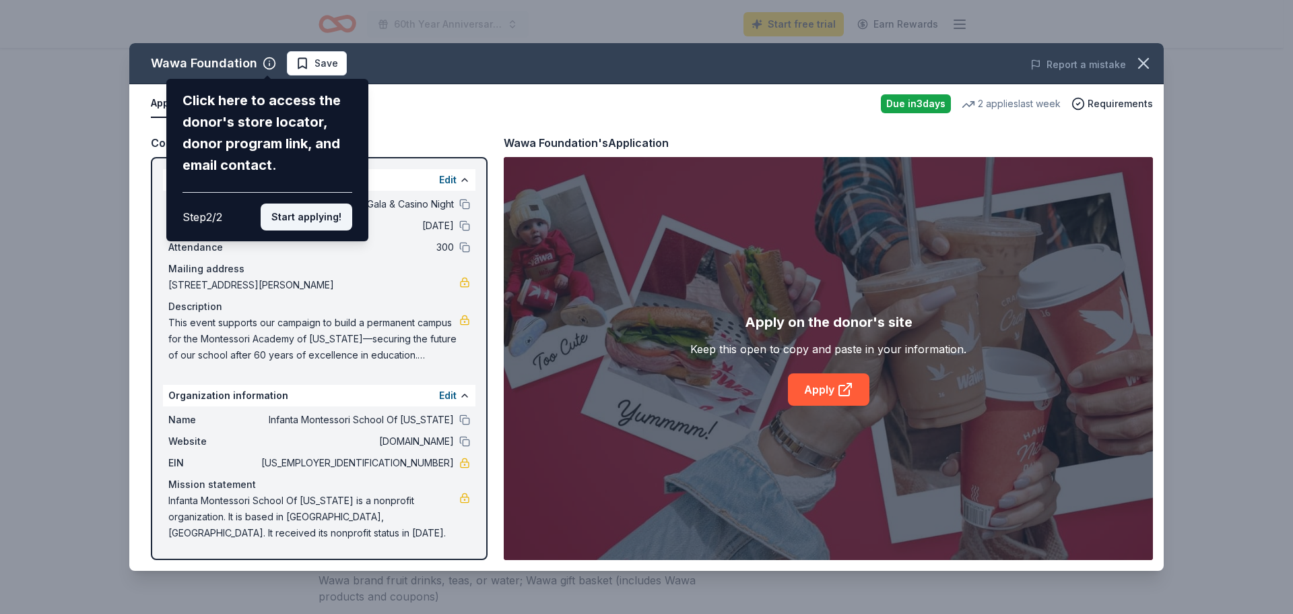
click at [309, 219] on button "Start applying!" at bounding box center [307, 216] width 92 height 27
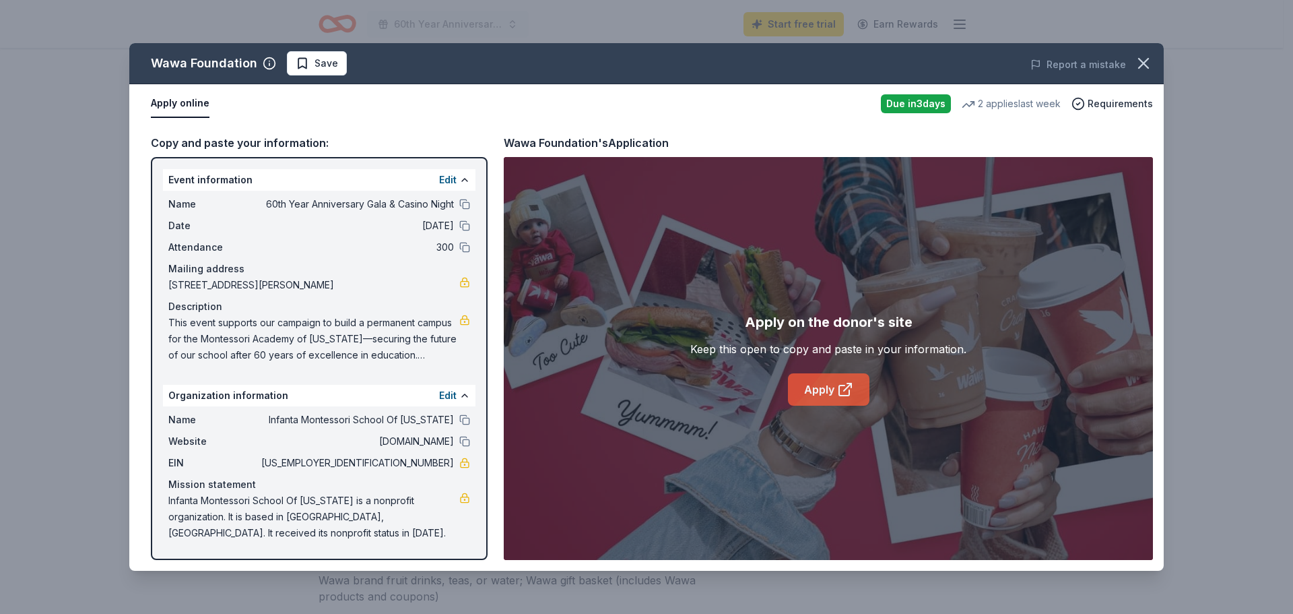
click at [837, 389] on icon at bounding box center [845, 389] width 16 height 16
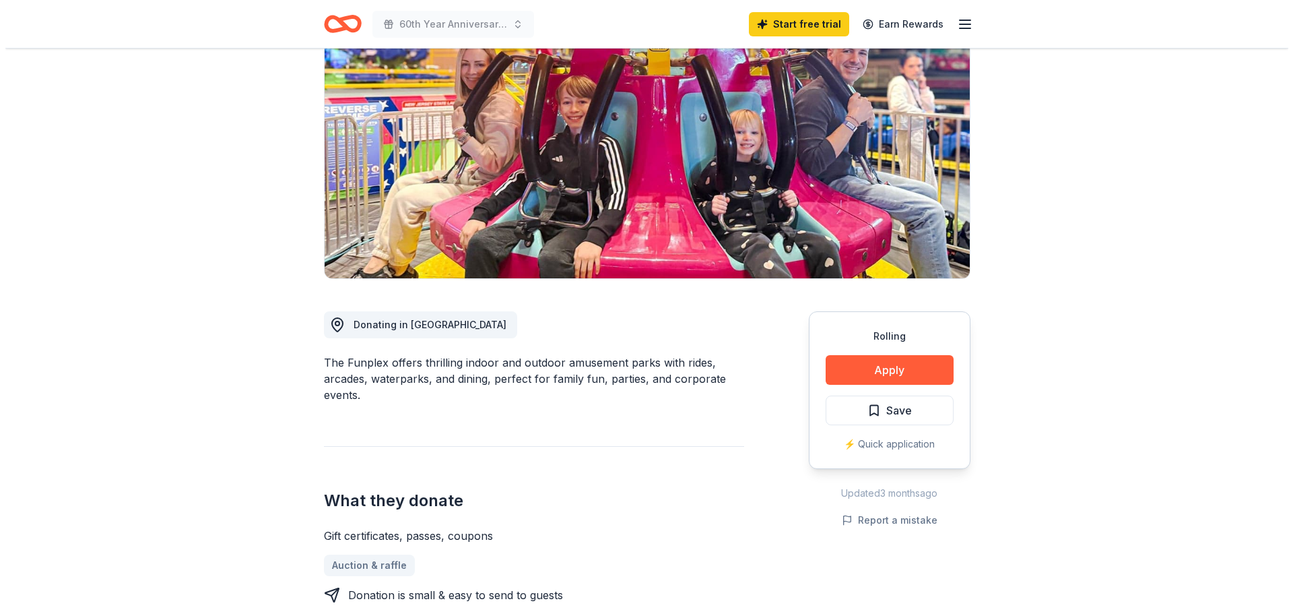
scroll to position [135, 0]
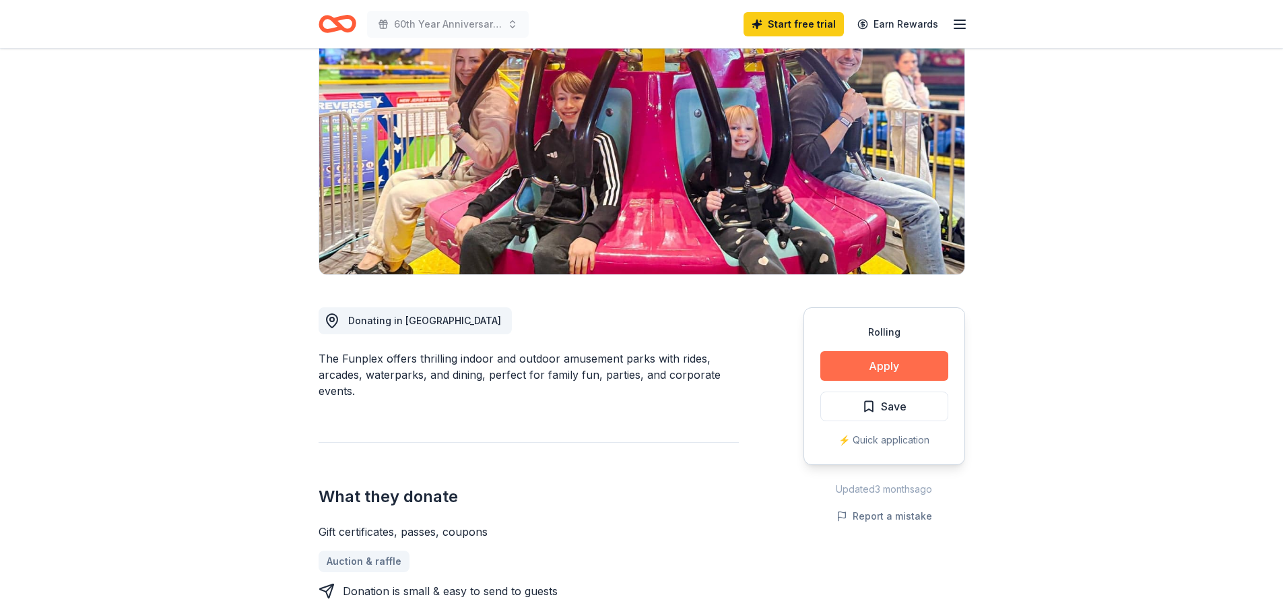
click at [881, 366] on button "Apply" at bounding box center [884, 366] width 128 height 30
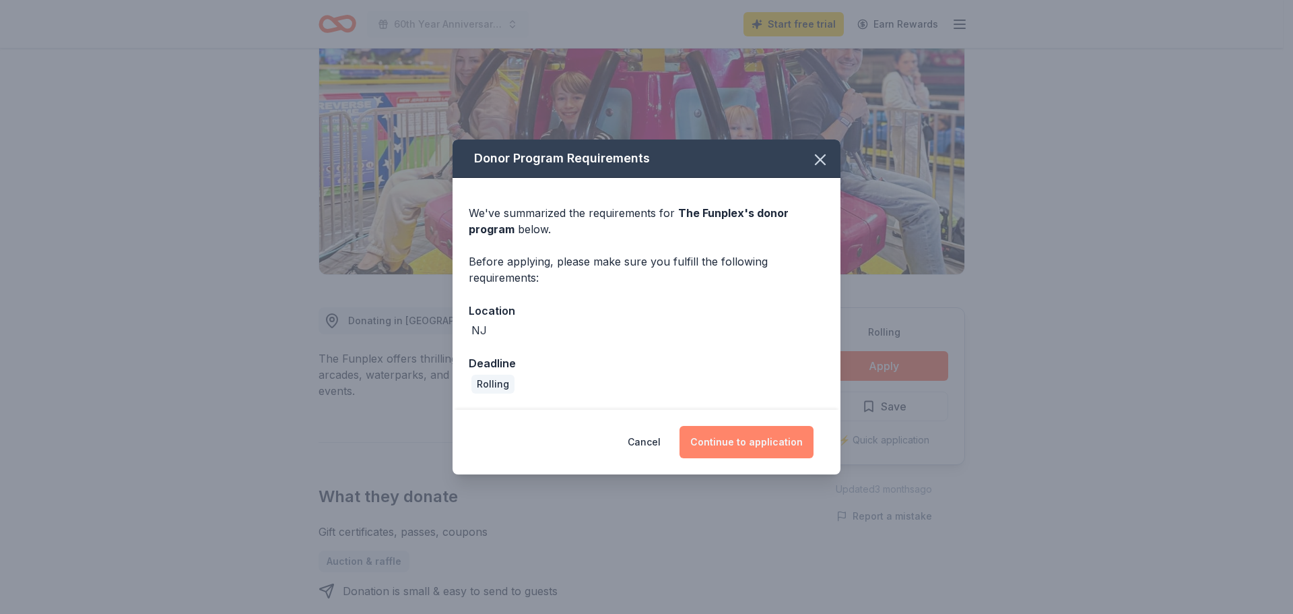
click at [765, 446] on button "Continue to application" at bounding box center [747, 442] width 134 height 32
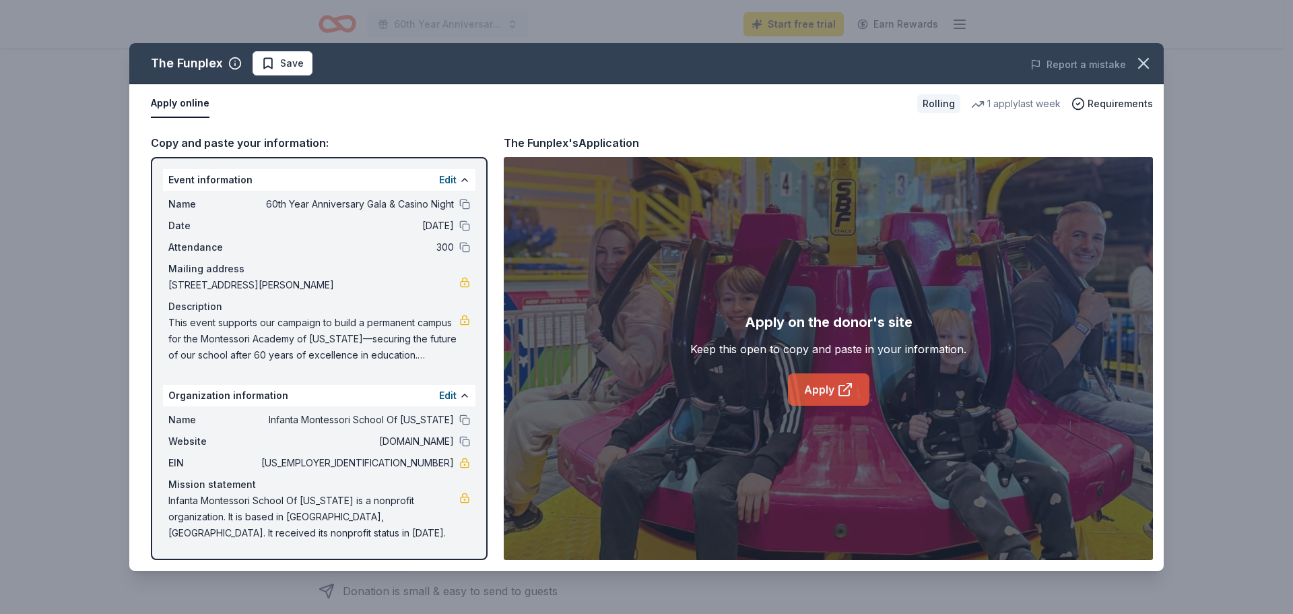
click at [837, 389] on icon at bounding box center [845, 389] width 16 height 16
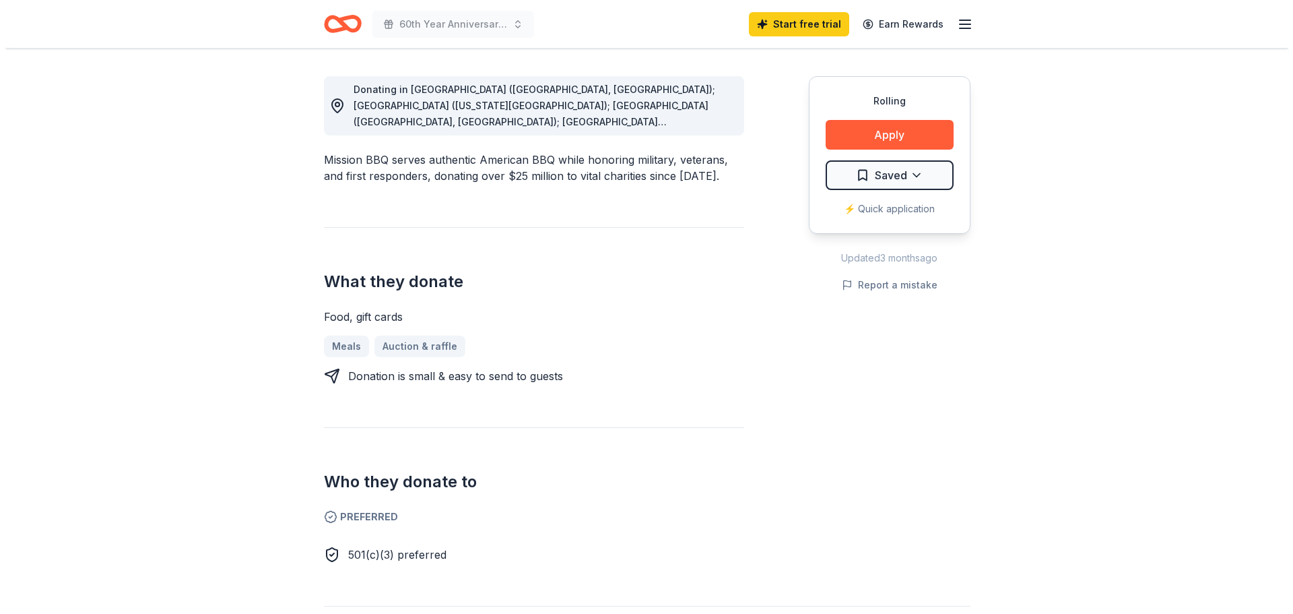
scroll to position [202, 0]
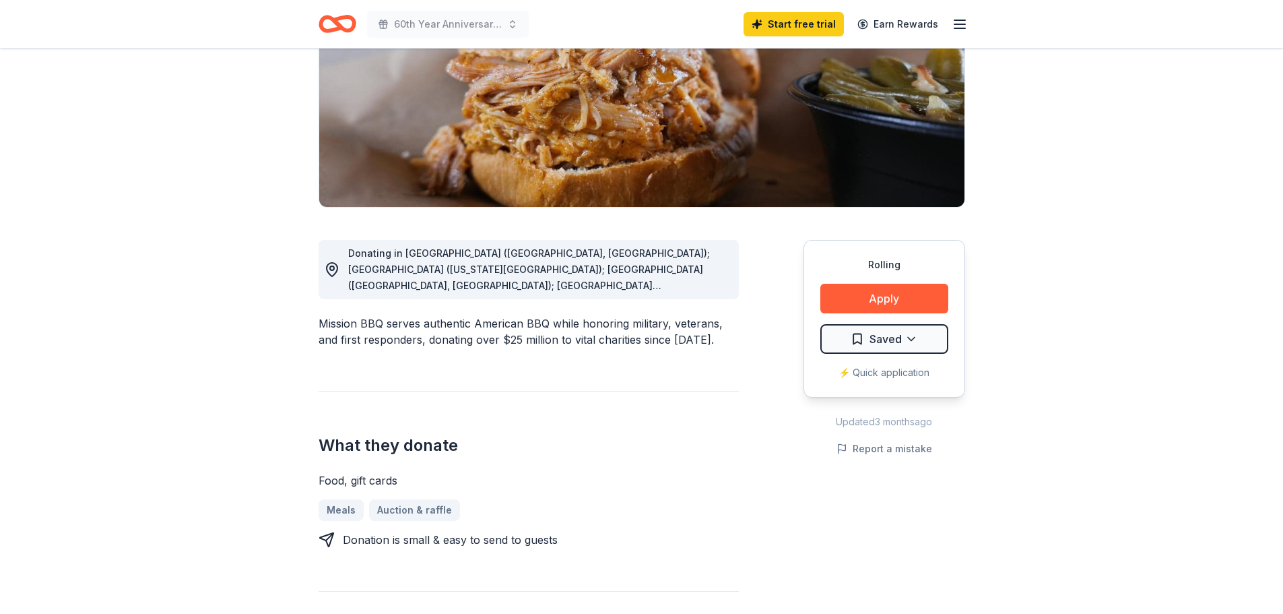
click at [462, 271] on span "Donating in AZ (Paradise Valley, Surprise); CO (Colorado Springs); CT (Orange, …" at bounding box center [537, 463] width 378 height 432
click at [873, 308] on button "Apply" at bounding box center [884, 299] width 128 height 30
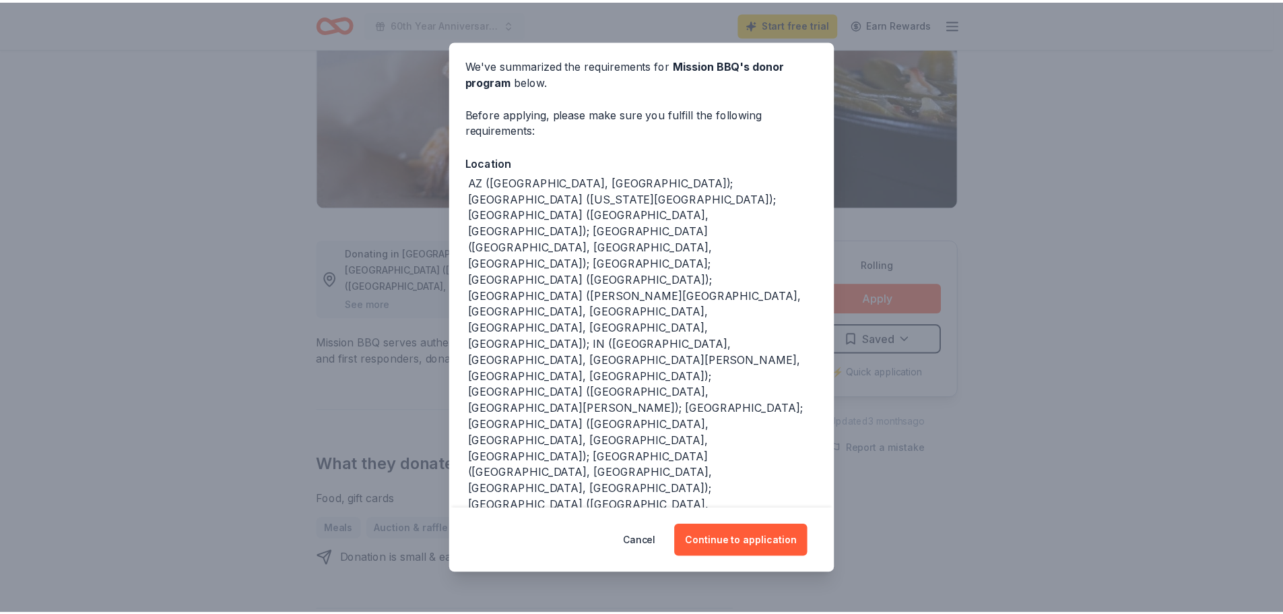
scroll to position [0, 0]
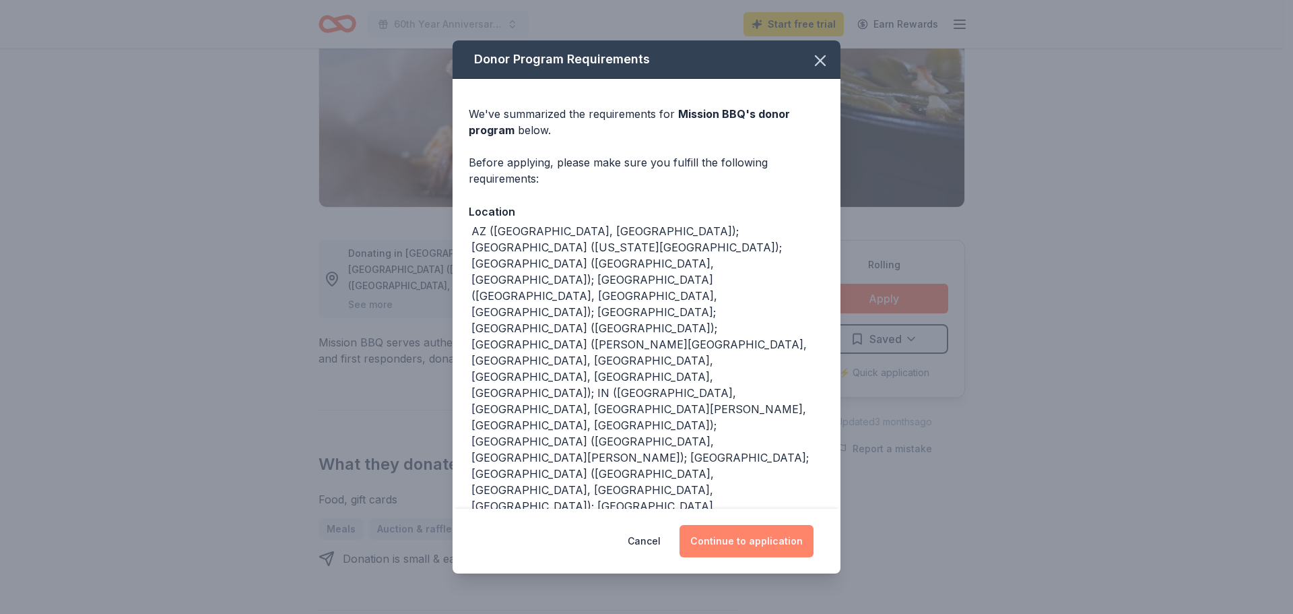
click at [725, 529] on button "Continue to application" at bounding box center [747, 541] width 134 height 32
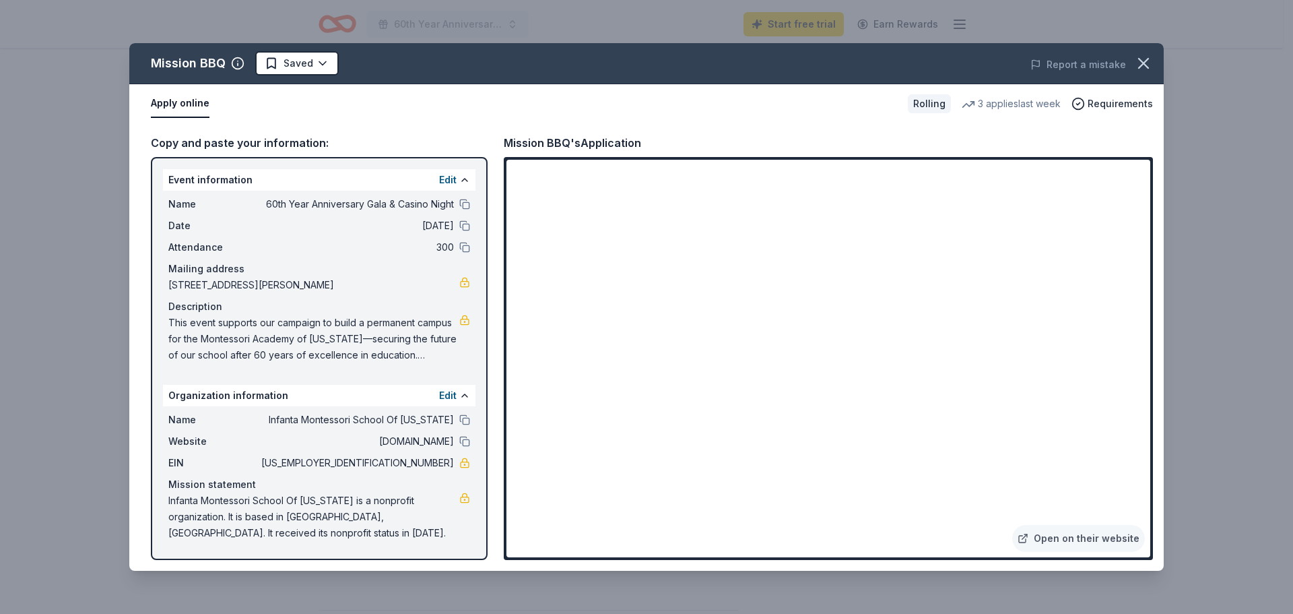
drag, startPoint x: 400, startPoint y: 461, endPoint x: 425, endPoint y: 461, distance: 24.9
click at [401, 461] on span "22-1774347" at bounding box center [356, 463] width 195 height 16
drag, startPoint x: 425, startPoint y: 461, endPoint x: 448, endPoint y: 461, distance: 22.9
click at [448, 461] on span "22-1774347" at bounding box center [356, 463] width 195 height 16
click at [1148, 61] on icon "button" at bounding box center [1143, 63] width 19 height 19
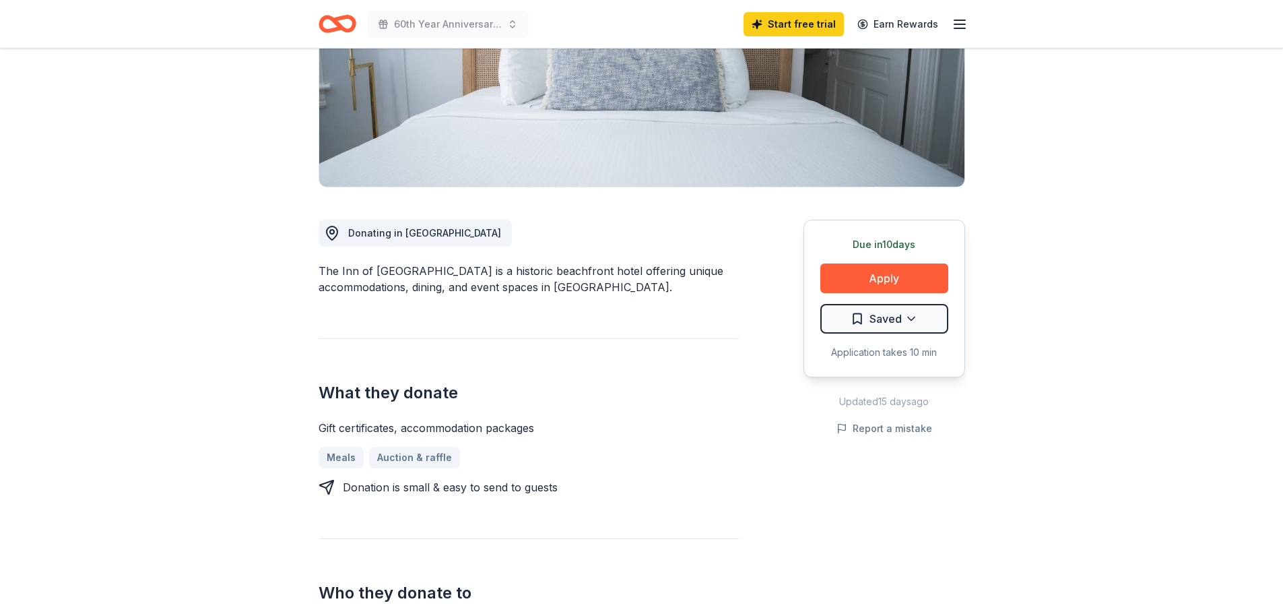
scroll to position [202, 0]
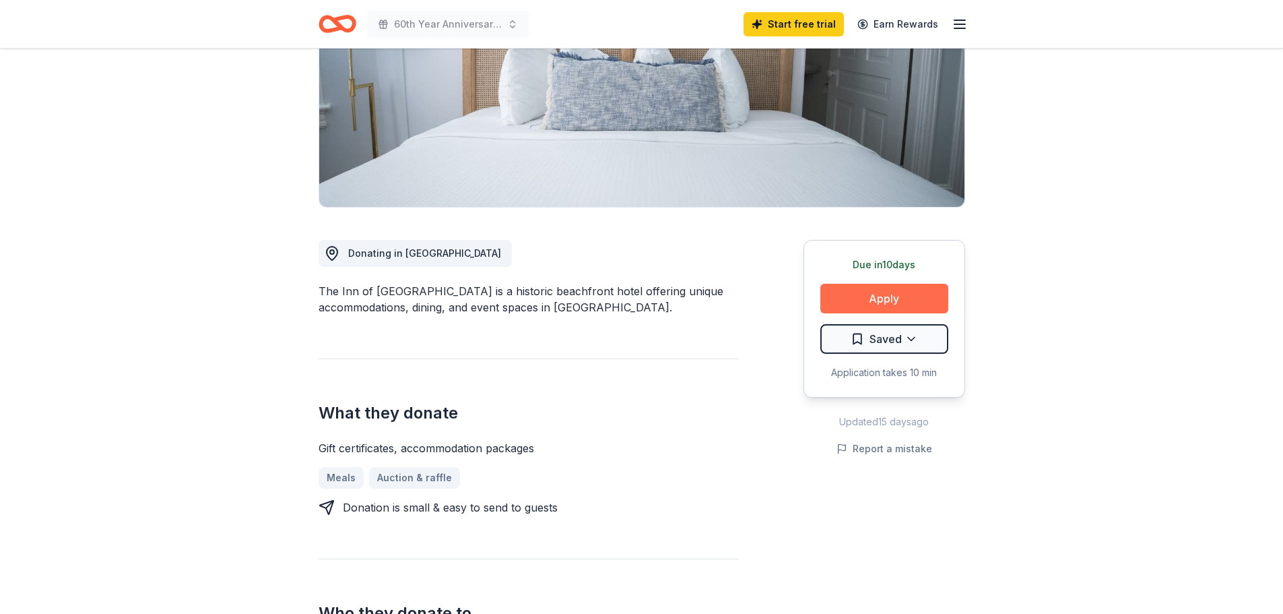
click at [910, 297] on button "Apply" at bounding box center [884, 299] width 128 height 30
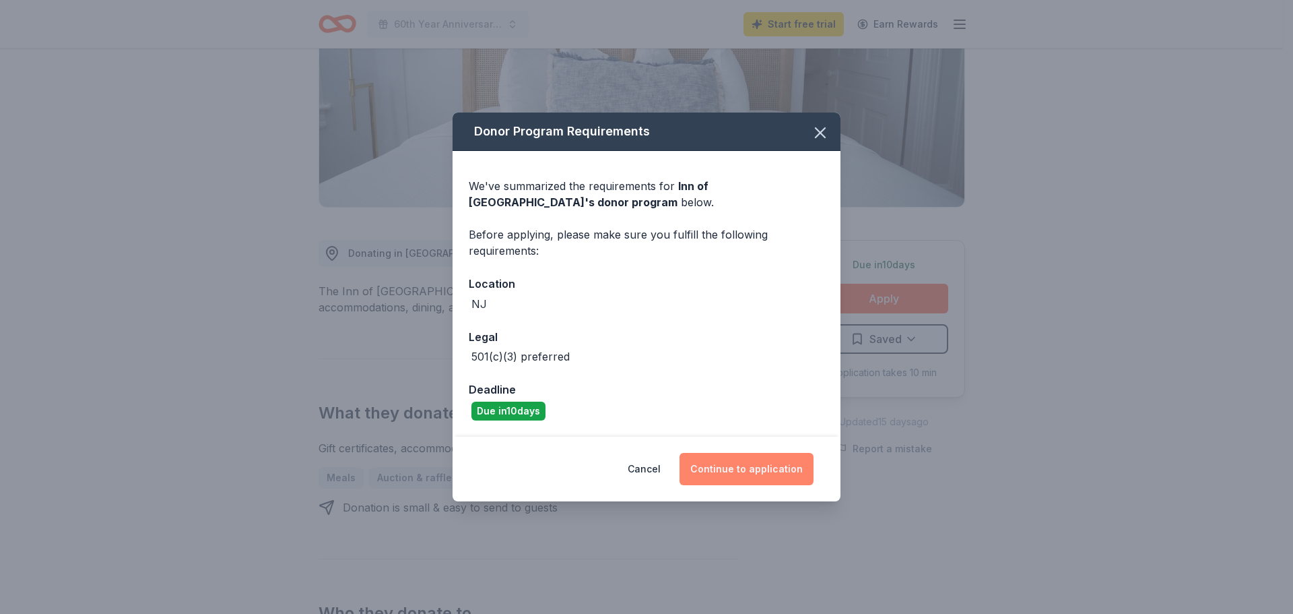
click at [736, 469] on button "Continue to application" at bounding box center [747, 469] width 134 height 32
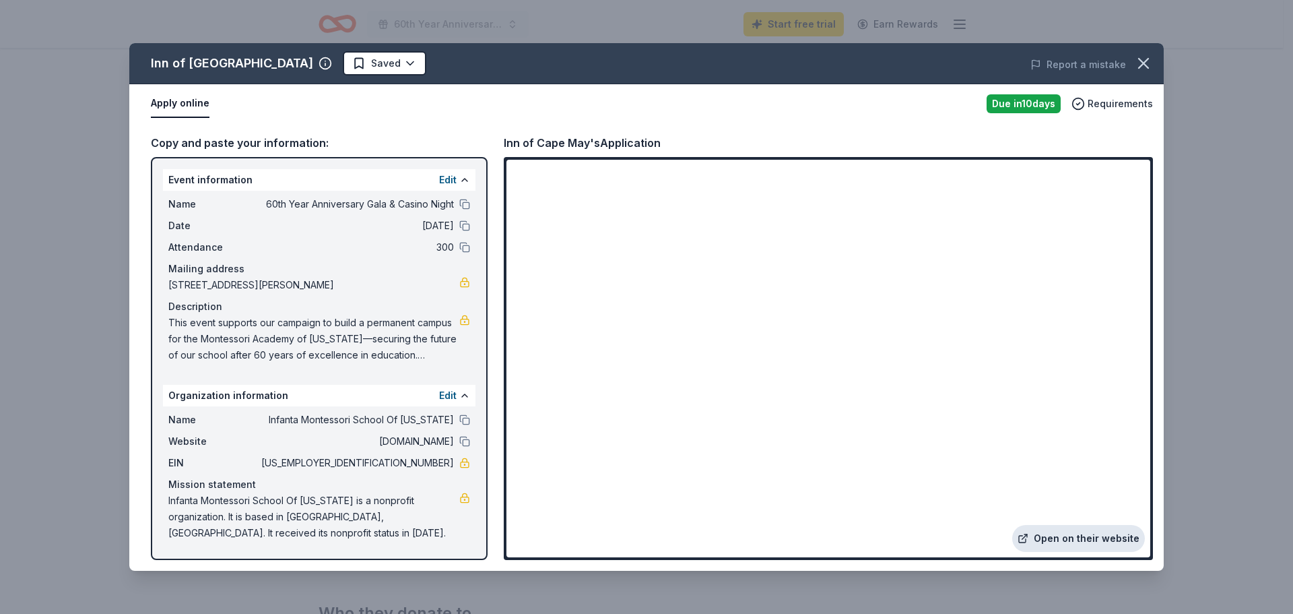
click at [1064, 536] on link "Open on their website" at bounding box center [1078, 538] width 133 height 27
click at [1144, 61] on icon "button" at bounding box center [1143, 63] width 19 height 19
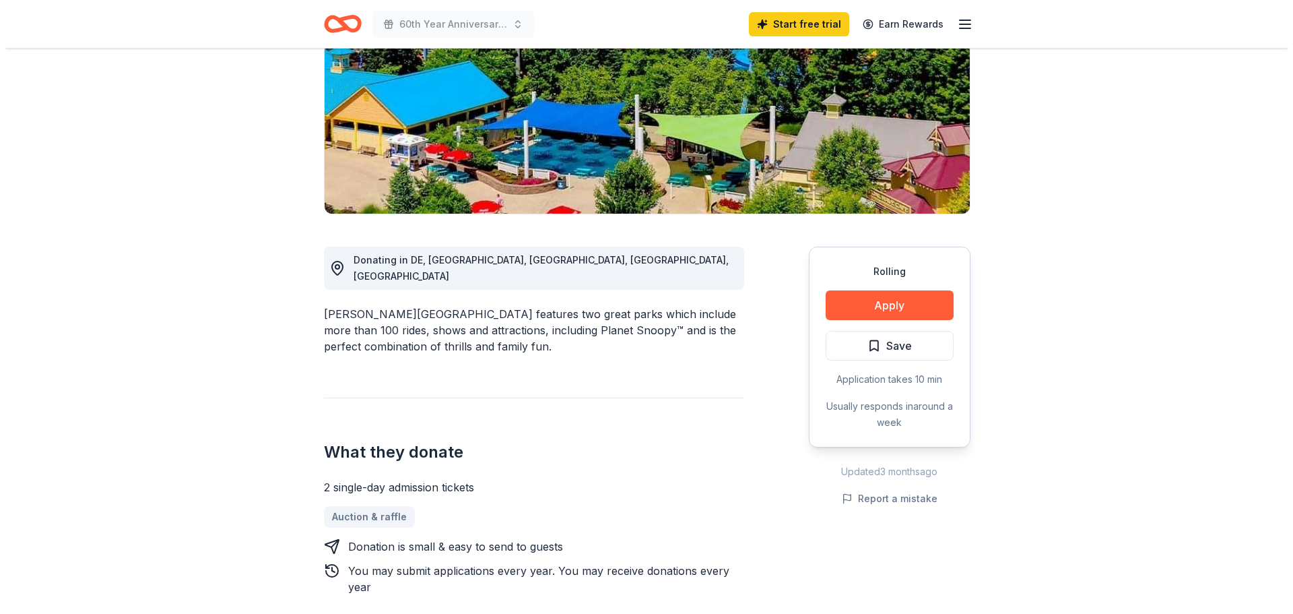
scroll to position [202, 0]
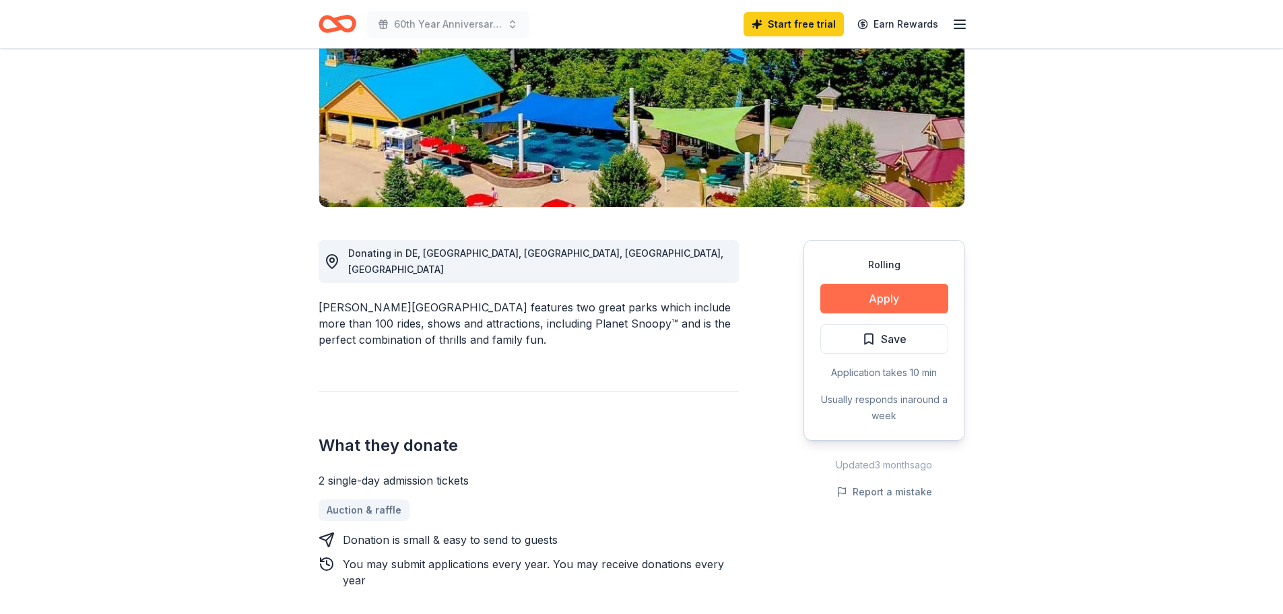
click at [875, 298] on button "Apply" at bounding box center [884, 299] width 128 height 30
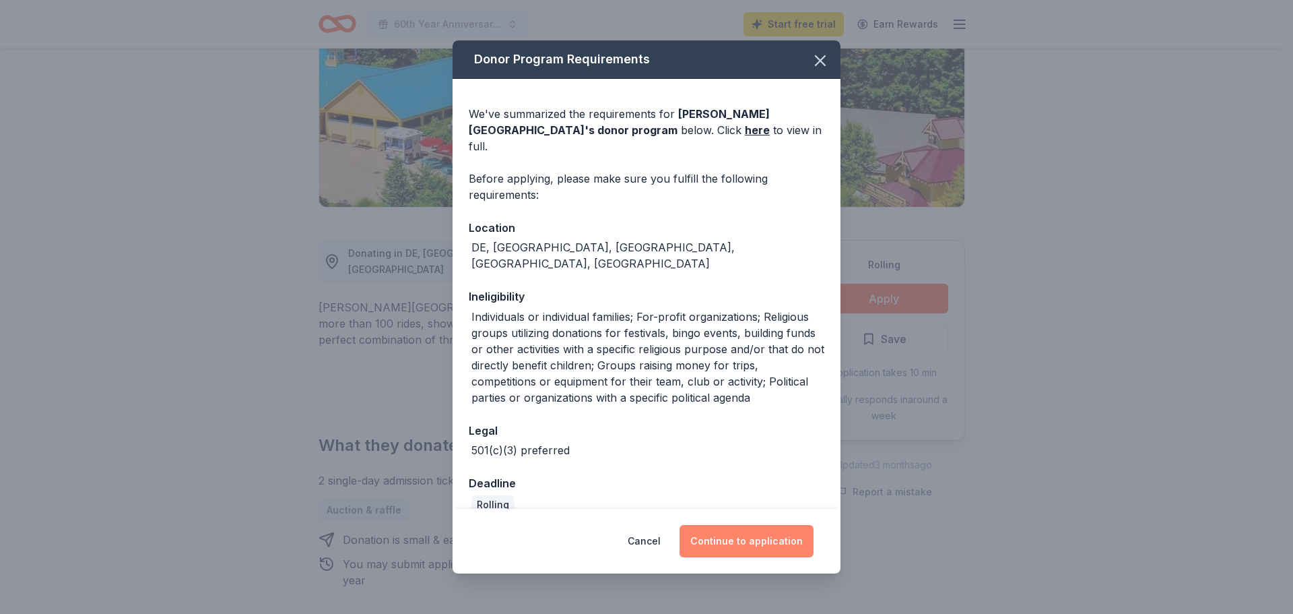
click at [737, 540] on button "Continue to application" at bounding box center [747, 541] width 134 height 32
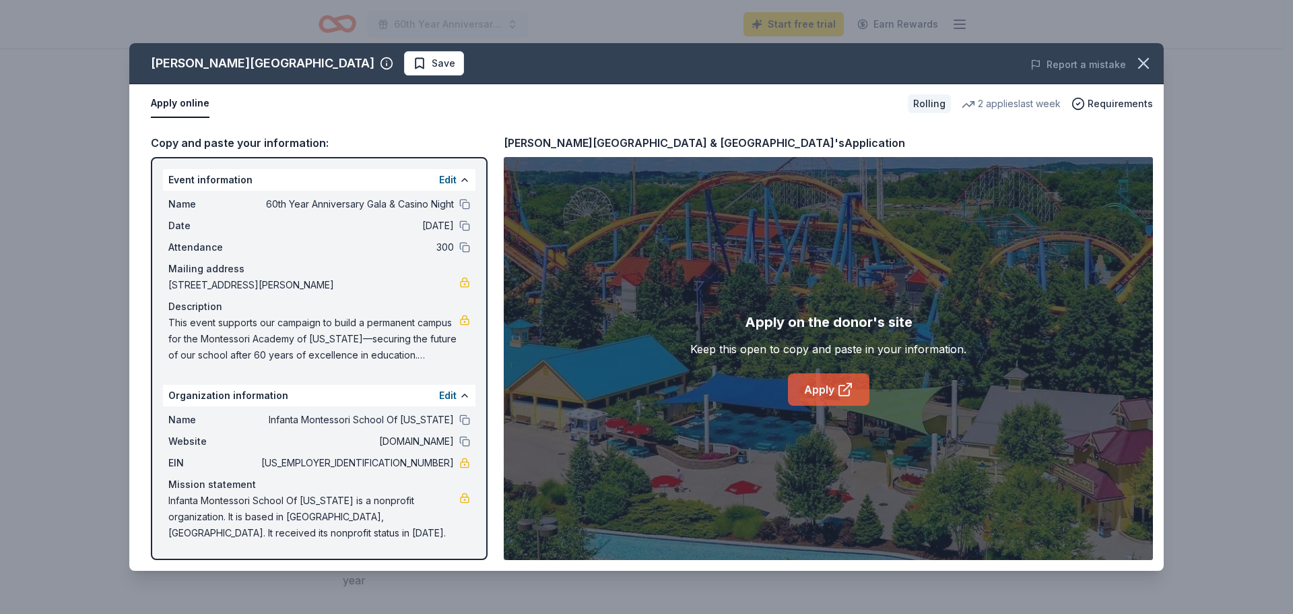
click at [840, 393] on icon at bounding box center [845, 389] width 16 height 16
click at [841, 387] on icon at bounding box center [845, 389] width 16 height 16
click at [812, 389] on link "Apply" at bounding box center [829, 389] width 82 height 32
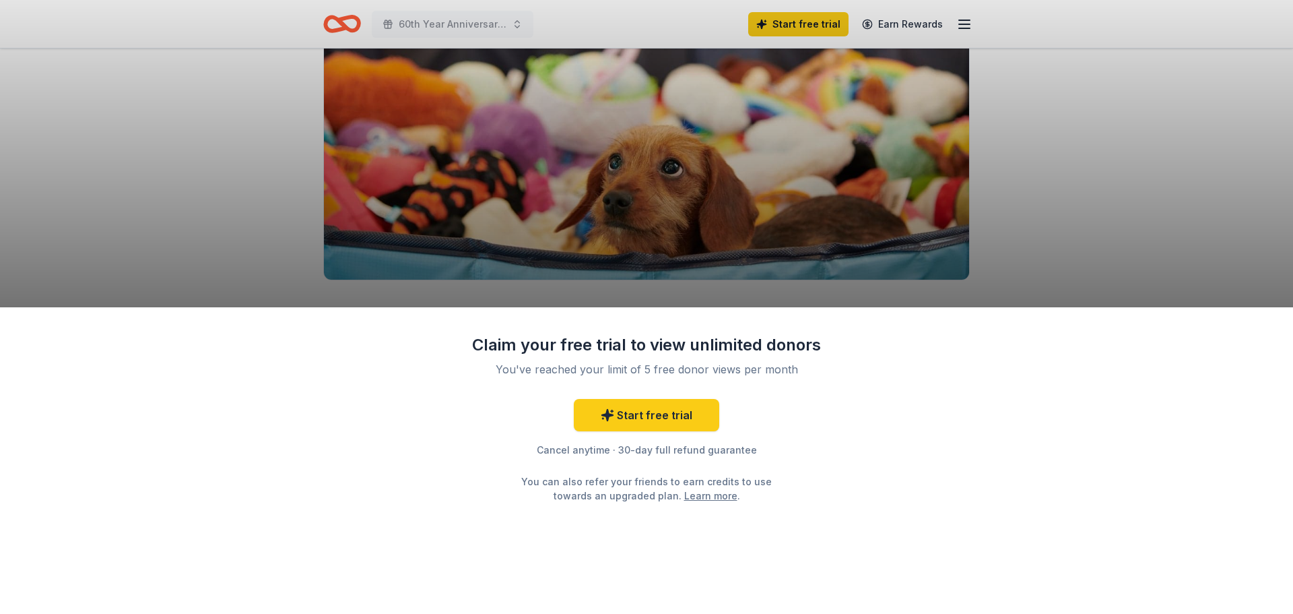
scroll to position [135, 0]
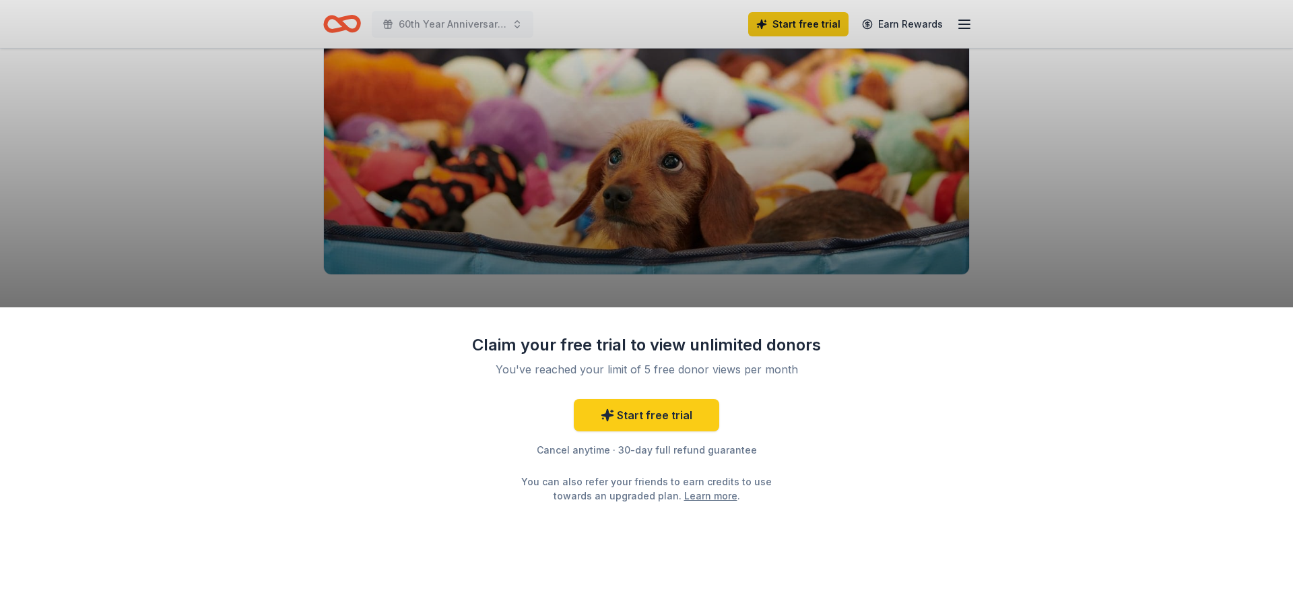
drag, startPoint x: 245, startPoint y: 137, endPoint x: 271, endPoint y: 92, distance: 51.9
click at [246, 137] on div "Claim your free trial to view unlimited donors You've reached your limit of 5 f…" at bounding box center [646, 307] width 1293 height 614
